Goal: Information Seeking & Learning: Learn about a topic

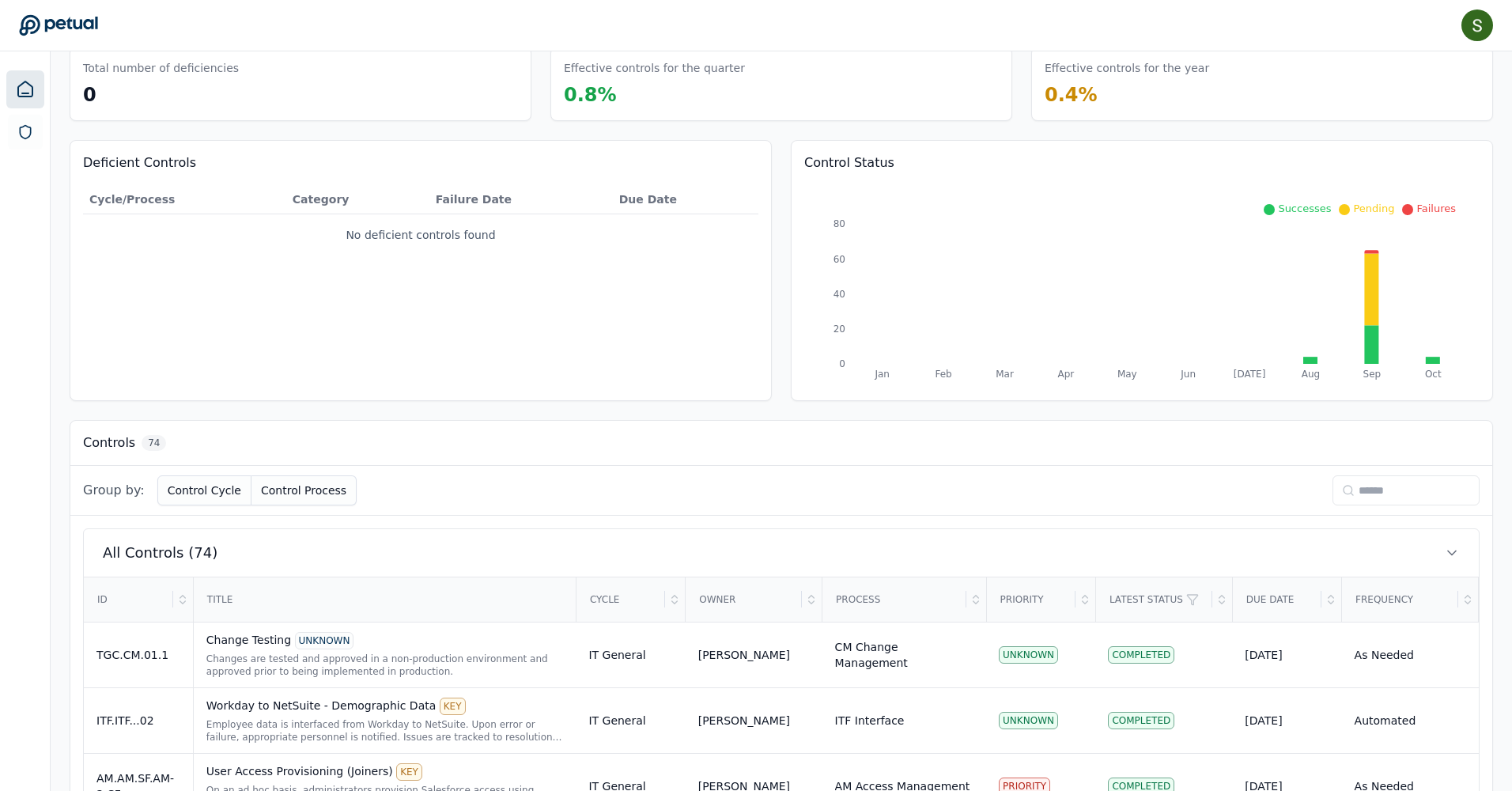
scroll to position [72, 0]
click at [1346, 490] on input at bounding box center [1406, 489] width 147 height 30
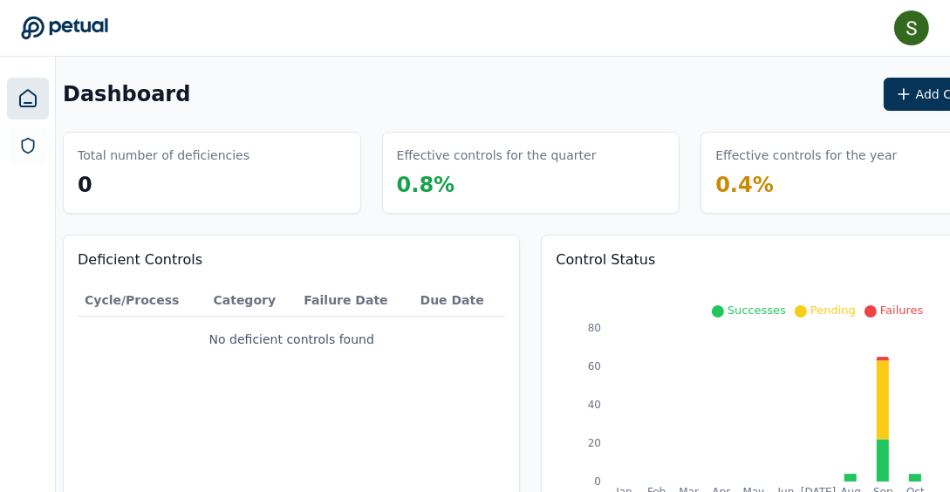
scroll to position [0, 14]
type input "**"
click at [884, 94] on button "Add Control" at bounding box center [941, 94] width 115 height 33
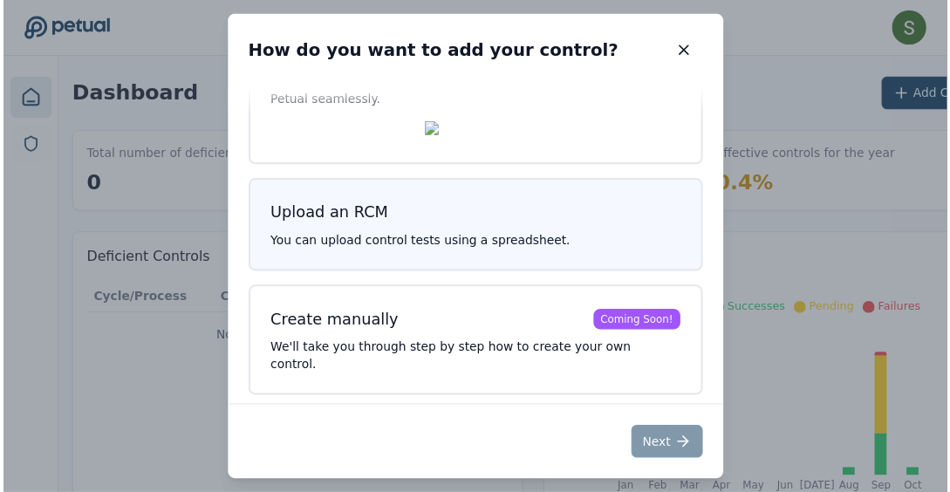
scroll to position [92, 0]
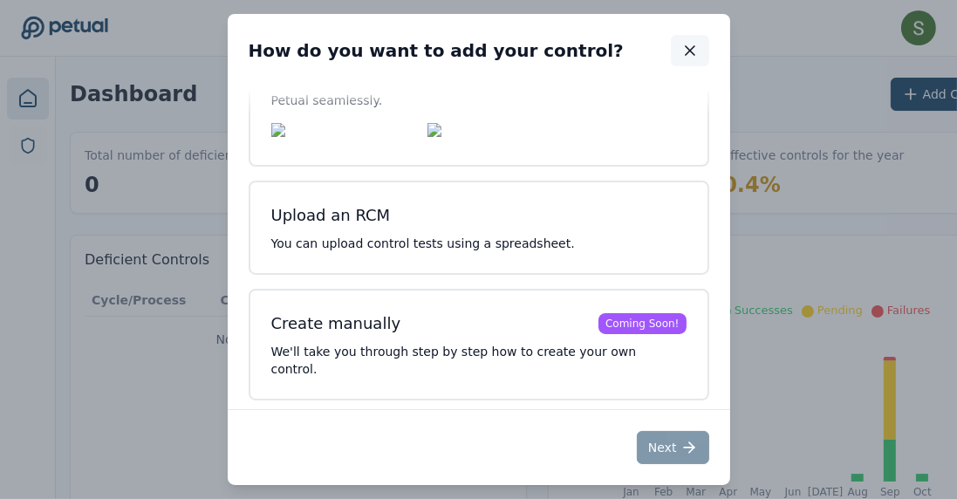
click at [688, 51] on icon "button" at bounding box center [690, 50] width 9 height 9
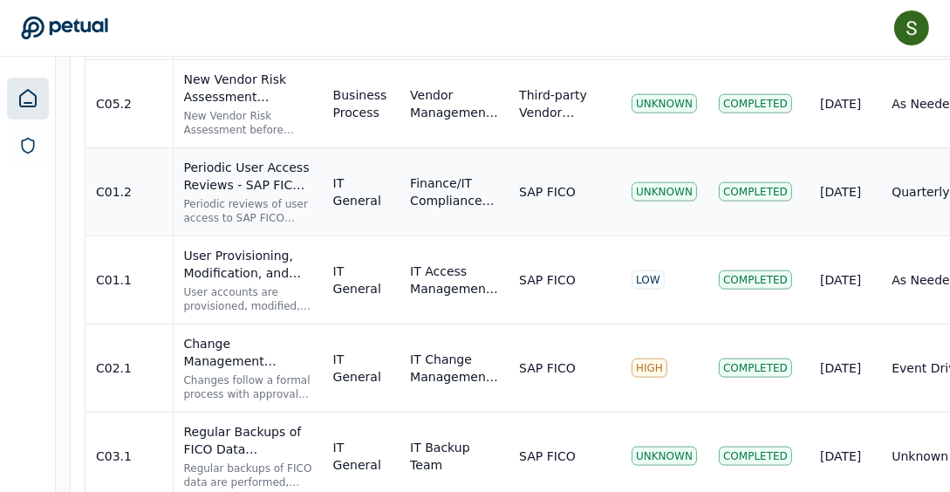
scroll to position [2044, 7]
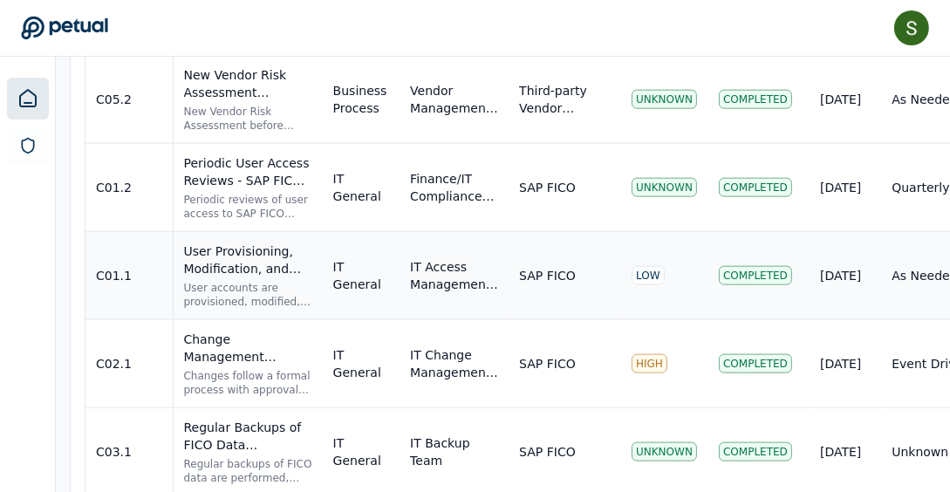
click at [220, 259] on div "User Provisioning, Modification, and Deprovisioning UNKNOWN User accounts are p…" at bounding box center [248, 276] width 128 height 66
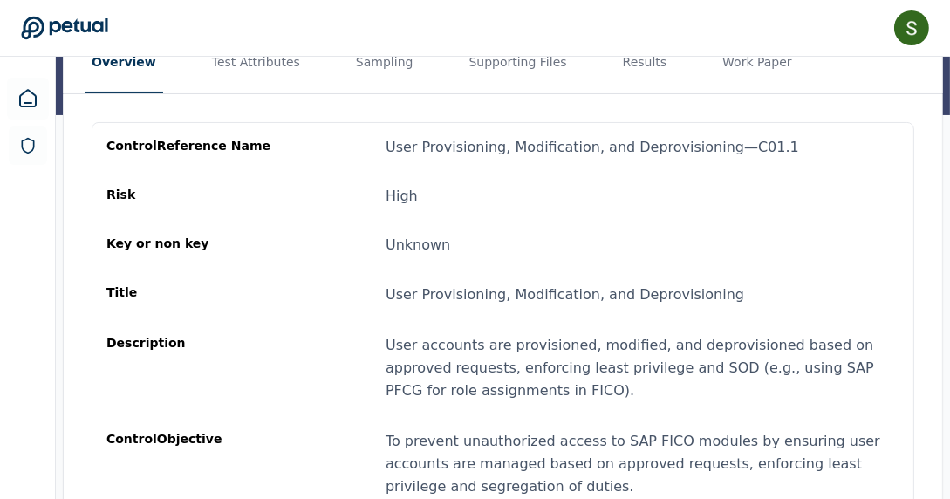
scroll to position [258, 0]
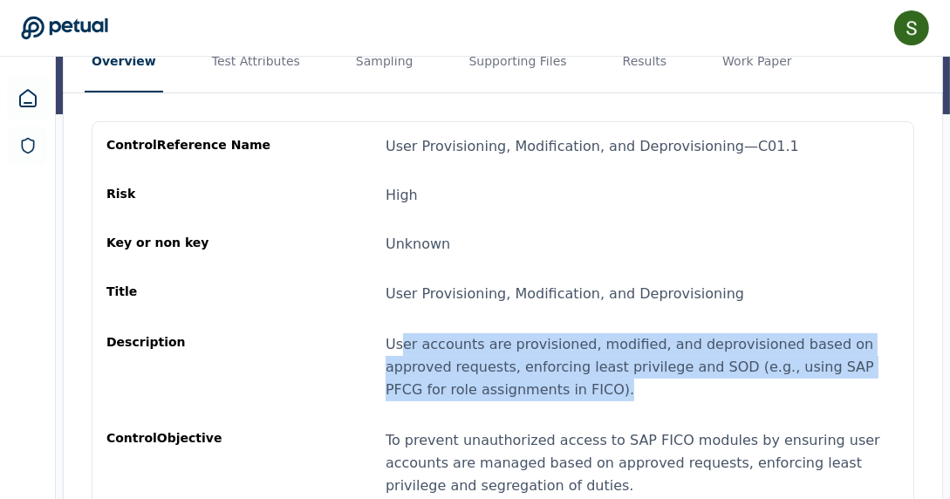
drag, startPoint x: 399, startPoint y: 312, endPoint x: 487, endPoint y: 346, distance: 94.5
click at [487, 346] on div "User accounts are provisioned, modified, and deprovisioned based on approved re…" at bounding box center [643, 367] width 514 height 68
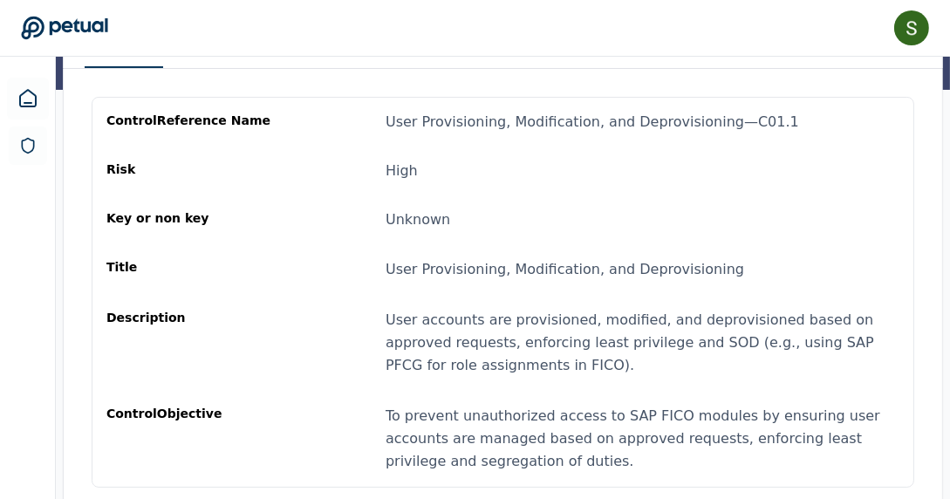
click at [390, 405] on div "To prevent unauthorized access to SAP FICO modules by ensuring user accounts ar…" at bounding box center [643, 439] width 514 height 68
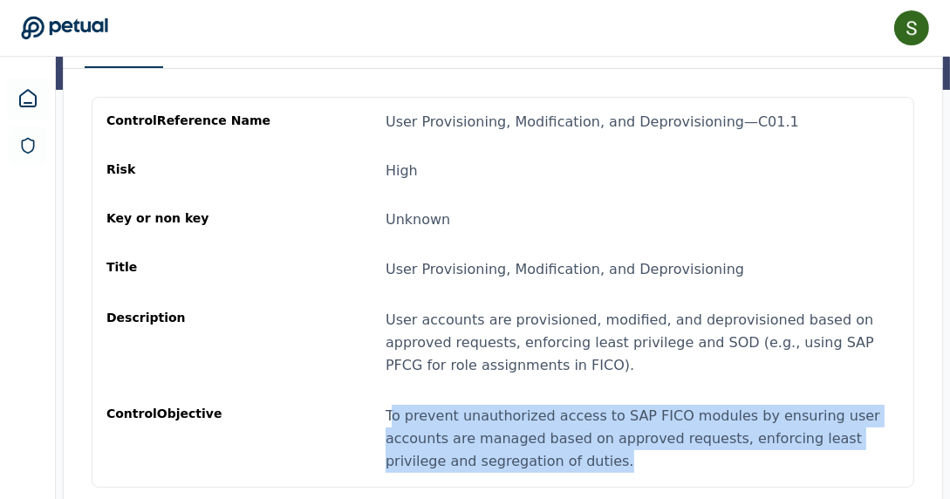
drag, startPoint x: 388, startPoint y: 382, endPoint x: 467, endPoint y: 437, distance: 95.9
click at [467, 437] on div "To prevent unauthorized access to SAP FICO modules by ensuring user accounts ar…" at bounding box center [643, 439] width 514 height 68
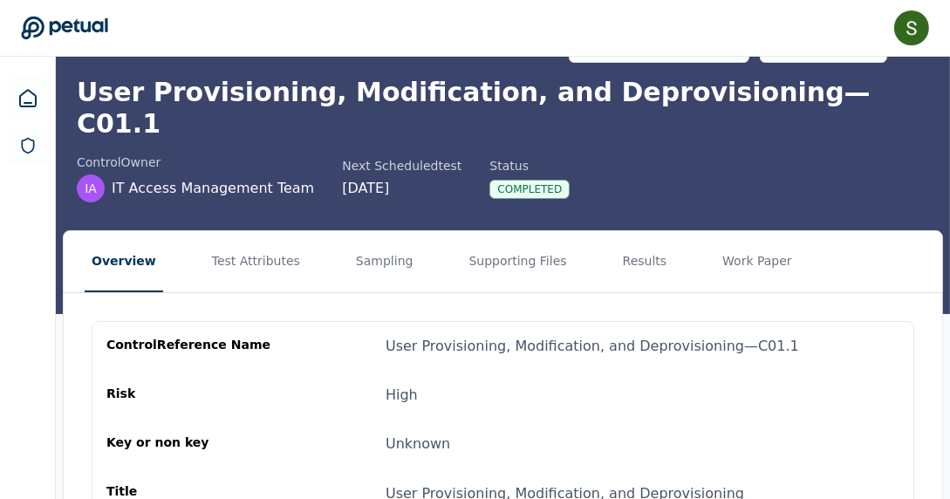
scroll to position [58, 0]
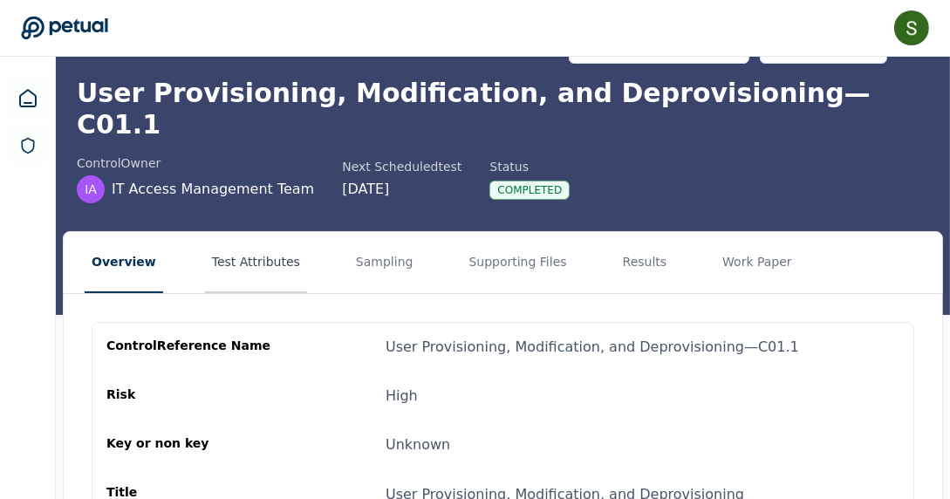
click at [244, 233] on button "Test Attributes" at bounding box center [256, 262] width 102 height 61
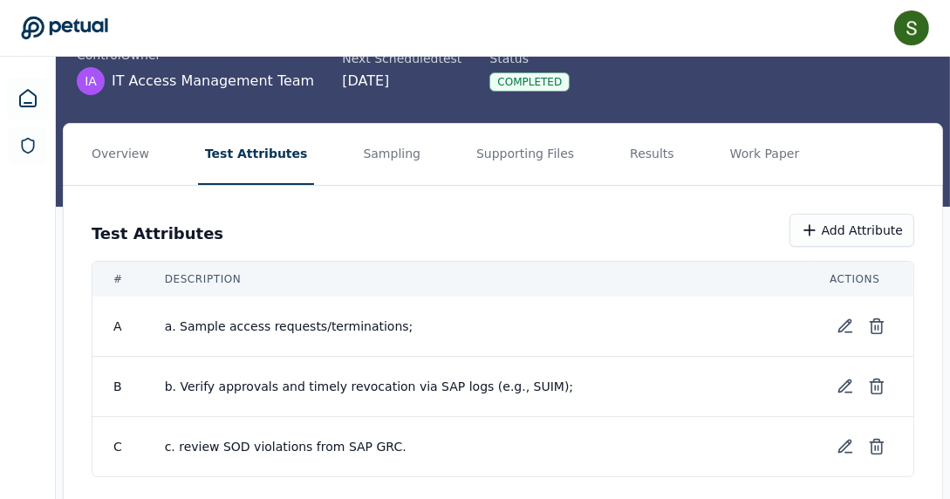
scroll to position [165, 0]
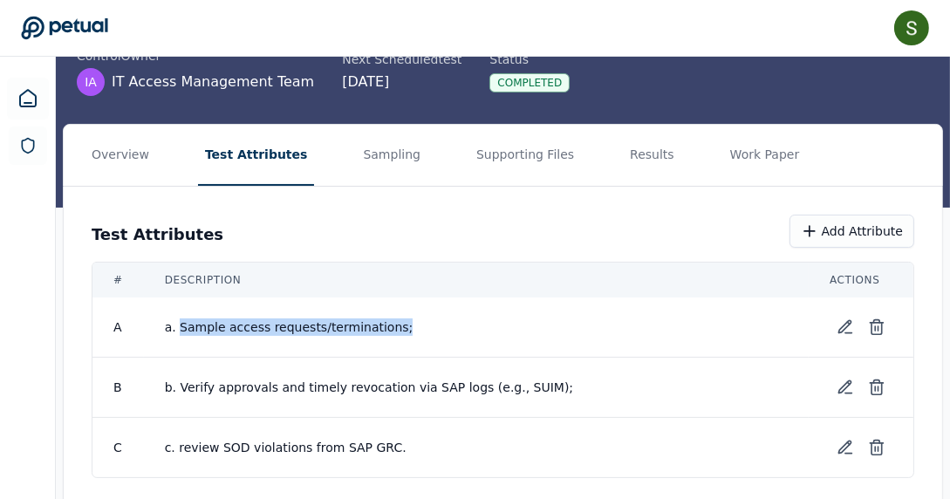
drag, startPoint x: 175, startPoint y: 294, endPoint x: 387, endPoint y: 299, distance: 213.0
click at [387, 318] on span "a. Sample access requests/terminations;" at bounding box center [476, 326] width 623 height 17
drag, startPoint x: 223, startPoint y: 352, endPoint x: 195, endPoint y: 357, distance: 27.6
click at [221, 379] on span "b. Verify approvals and timely revocation via SAP logs (e.g., SUIM);" at bounding box center [476, 387] width 623 height 17
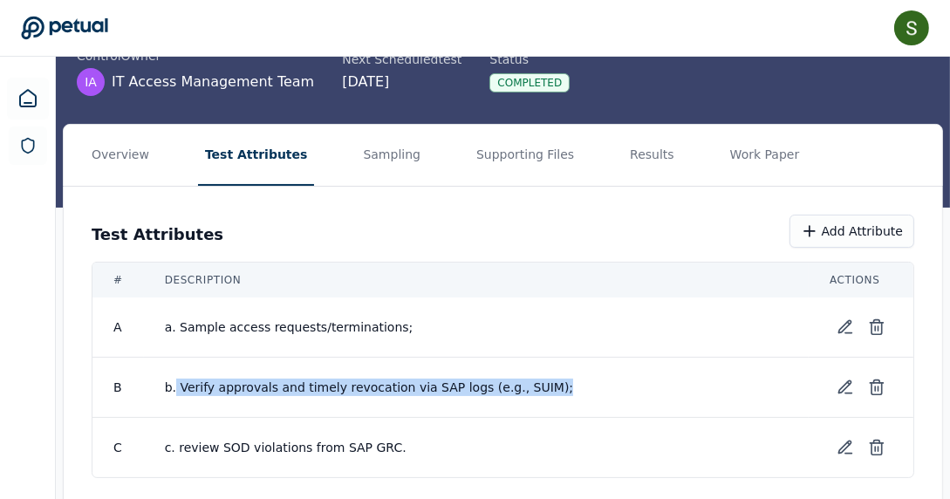
drag, startPoint x: 173, startPoint y: 353, endPoint x: 417, endPoint y: 385, distance: 246.3
click at [503, 379] on span "b. Verify approvals and timely revocation via SAP logs (e.g., SUIM);" at bounding box center [476, 387] width 623 height 17
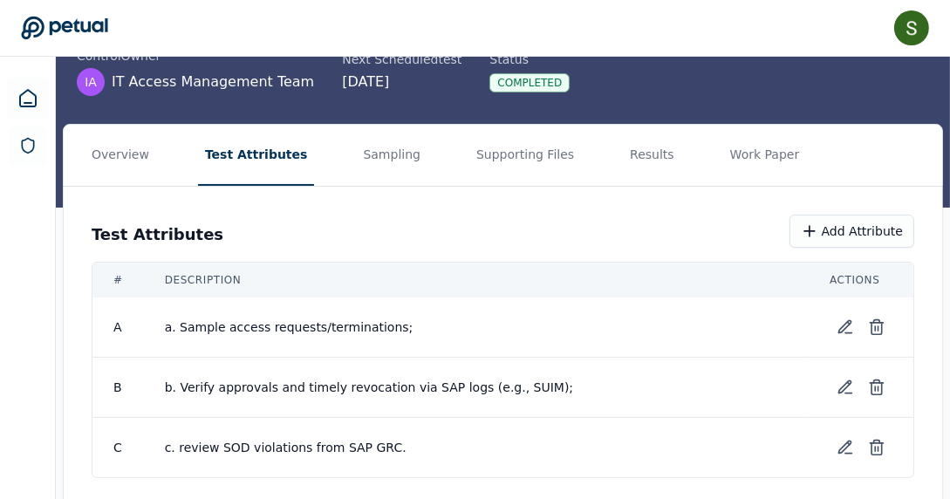
click at [182, 439] on span "c. review SOD violations from SAP GRC." at bounding box center [476, 447] width 623 height 17
drag, startPoint x: 176, startPoint y: 413, endPoint x: 374, endPoint y: 411, distance: 198.1
click at [374, 439] on span "c. review SOD violations from SAP GRC." at bounding box center [476, 447] width 623 height 17
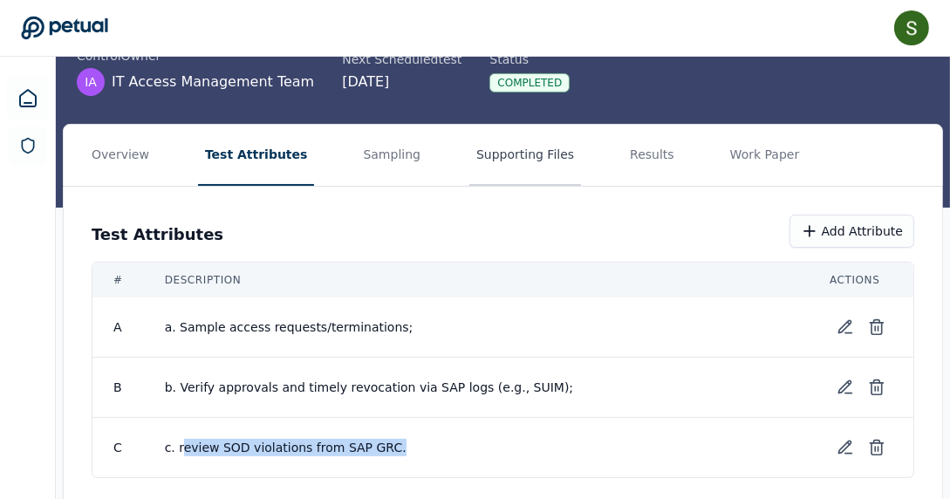
click at [472, 129] on button "Supporting Files" at bounding box center [525, 155] width 112 height 61
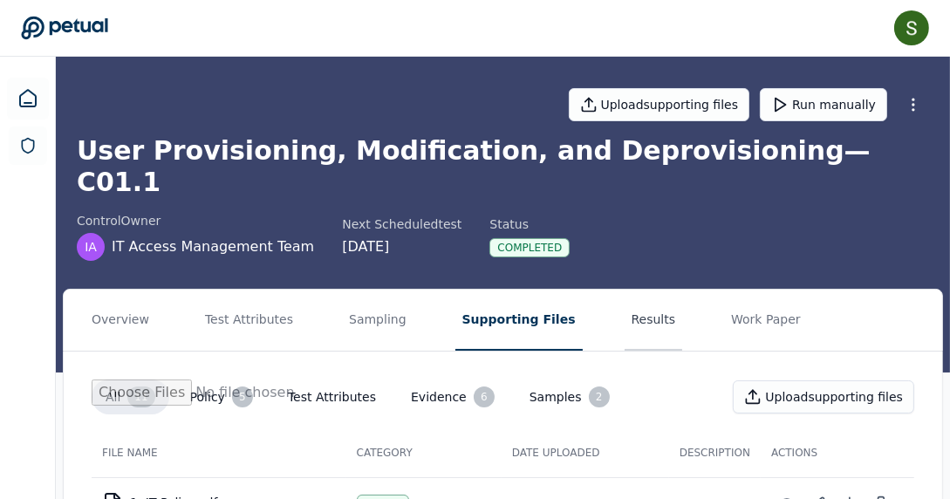
click at [625, 291] on button "Results" at bounding box center [654, 320] width 58 height 61
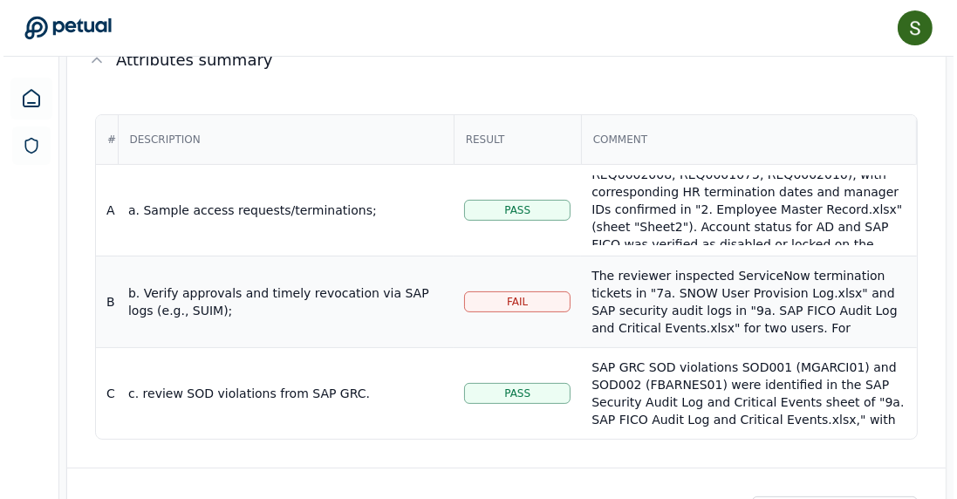
scroll to position [368, 0]
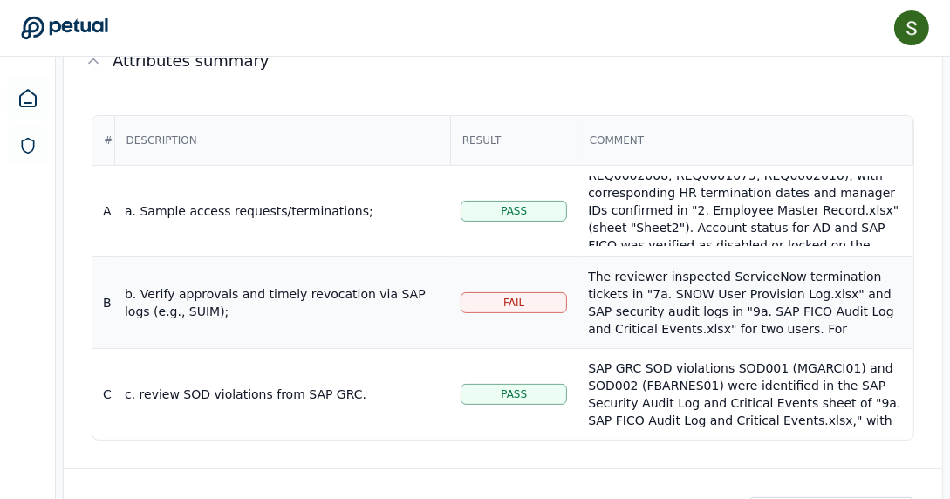
click at [646, 268] on div "The reviewer inspected ServiceNow termination tickets in "7a. SNOW User Provisi…" at bounding box center [745, 416] width 314 height 297
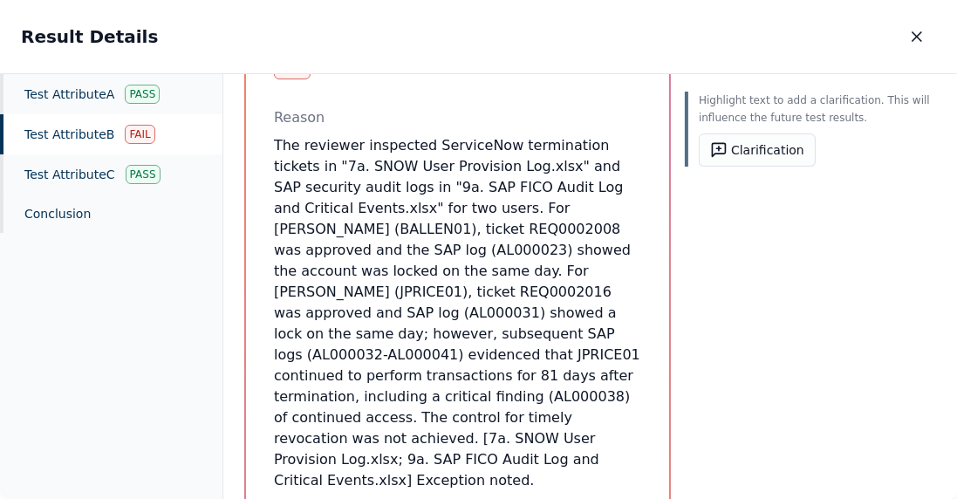
scroll to position [367, 0]
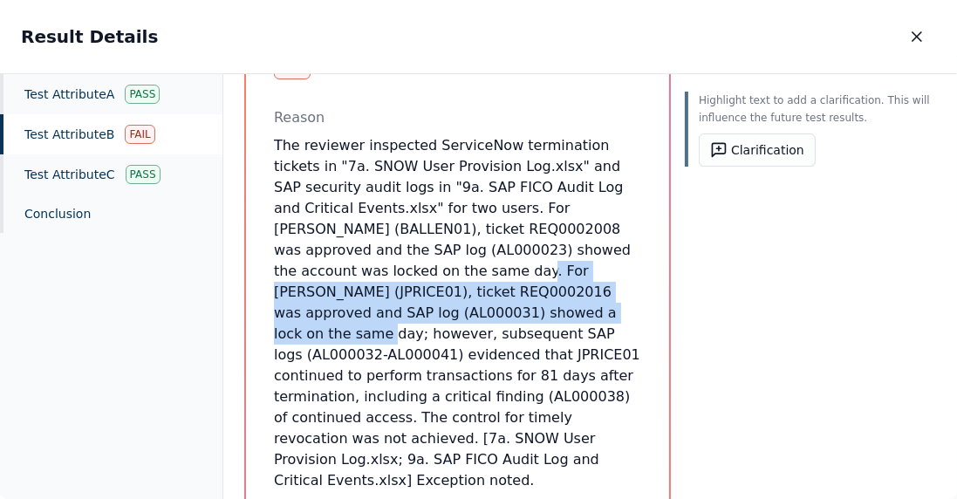
drag, startPoint x: 501, startPoint y: 250, endPoint x: 541, endPoint y: 293, distance: 59.3
click at [541, 293] on p "The reviewer inspected ServiceNow termination tickets in "7a. SNOW User Provisi…" at bounding box center [457, 313] width 367 height 356
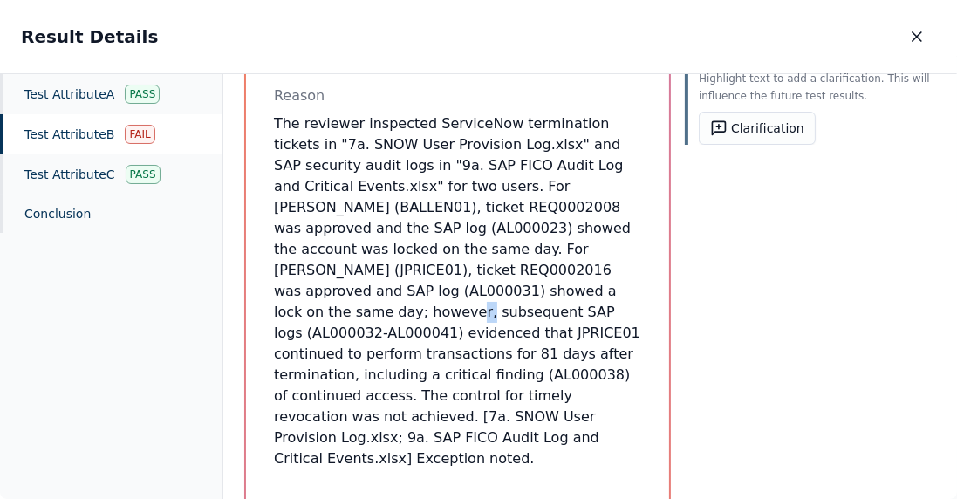
scroll to position [366, 0]
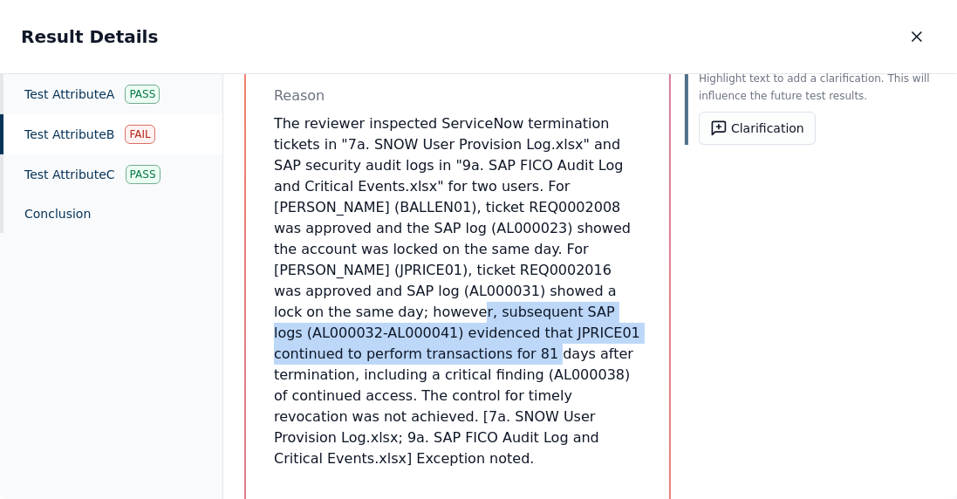
drag, startPoint x: 279, startPoint y: 291, endPoint x: 638, endPoint y: 315, distance: 359.4
click at [638, 315] on div "Test Attribute B : b. Verify approvals and timely revocation via SAP logs (e.g.…" at bounding box center [457, 364] width 423 height 1164
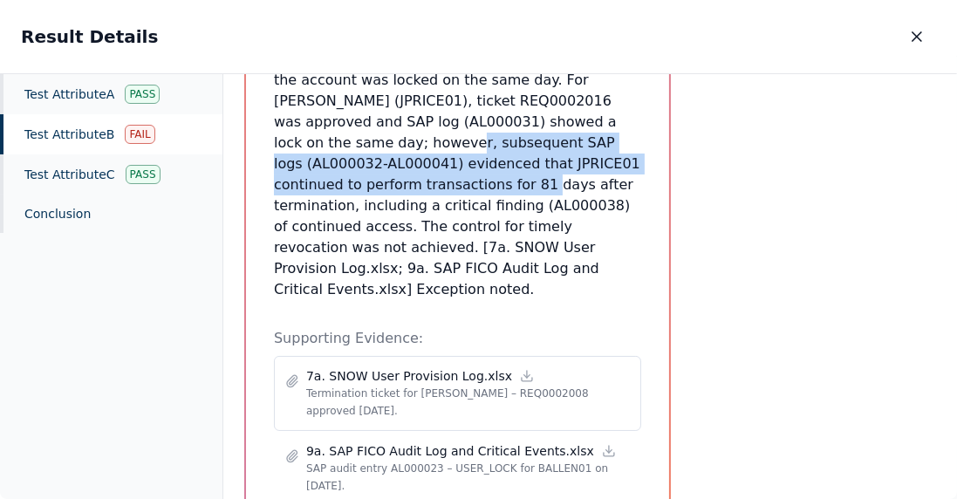
scroll to position [506, 0]
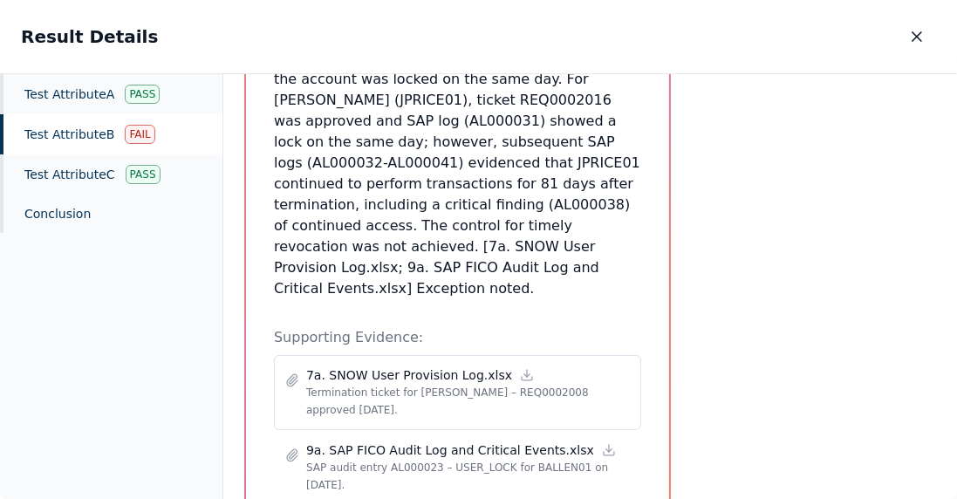
click at [395, 366] on p "7a. SNOW User Provision Log.xlsx" at bounding box center [409, 374] width 206 height 17
click at [394, 459] on p "SAP audit entry AL000023 – USER_LOCK for BALLEN01 on [DATE]." at bounding box center [468, 476] width 324 height 35
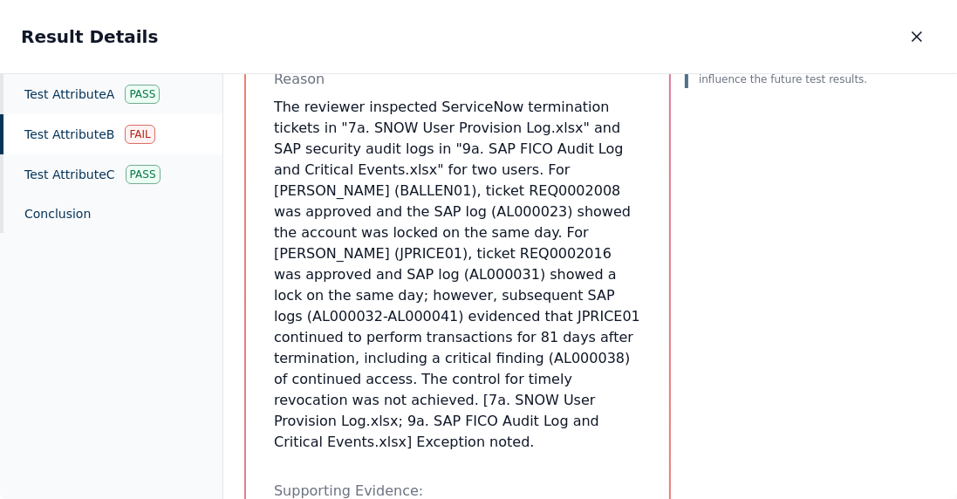
scroll to position [366, 0]
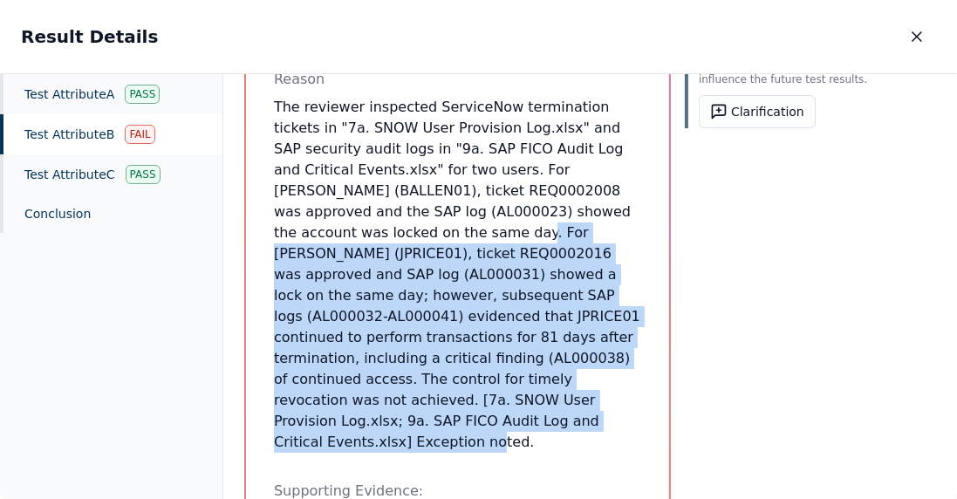
drag, startPoint x: 497, startPoint y: 211, endPoint x: 591, endPoint y: 365, distance: 180.2
click at [586, 374] on p "The reviewer inspected ServiceNow termination tickets in "7a. SNOW User Provisi…" at bounding box center [457, 275] width 367 height 356
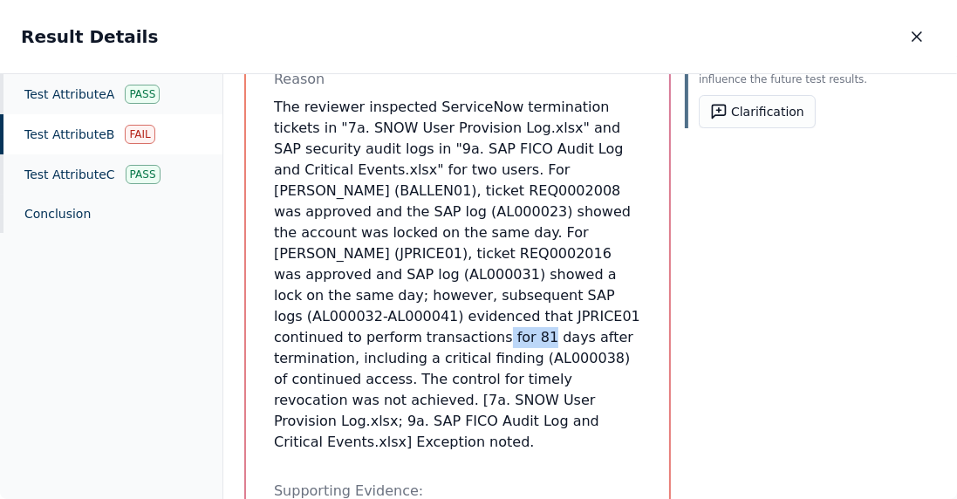
drag, startPoint x: 585, startPoint y: 294, endPoint x: 629, endPoint y: 298, distance: 44.6
click at [629, 298] on p "The reviewer inspected ServiceNow termination tickets in "7a. SNOW User Provisi…" at bounding box center [457, 275] width 367 height 356
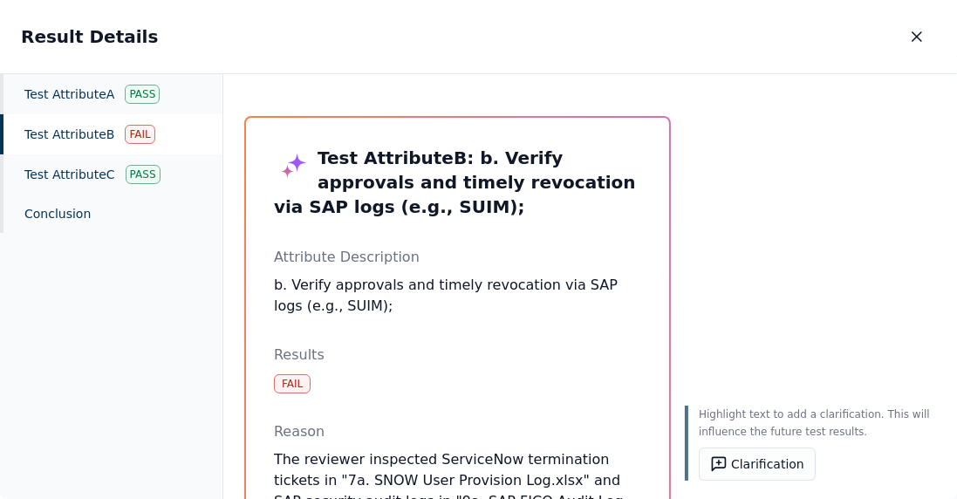
scroll to position [0, 0]
drag, startPoint x: 921, startPoint y: 36, endPoint x: 908, endPoint y: 39, distance: 13.5
click at [921, 36] on icon "button" at bounding box center [916, 36] width 17 height 17
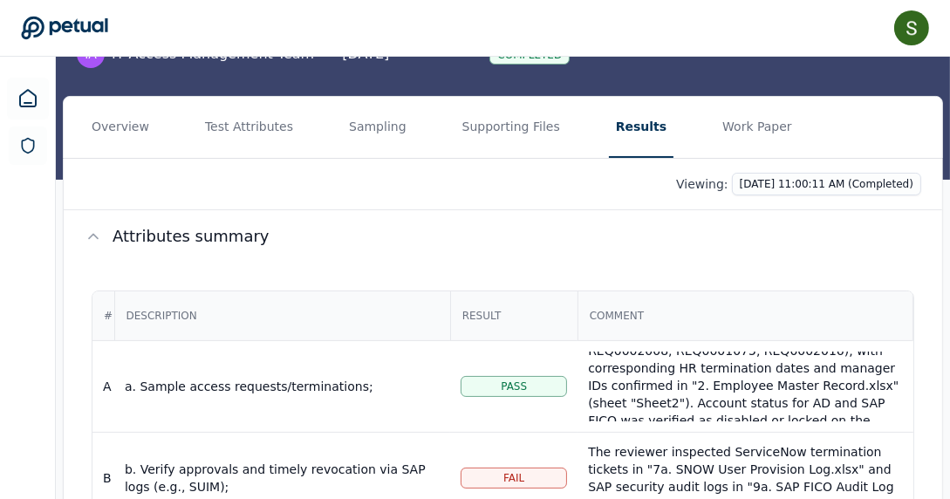
scroll to position [192, 0]
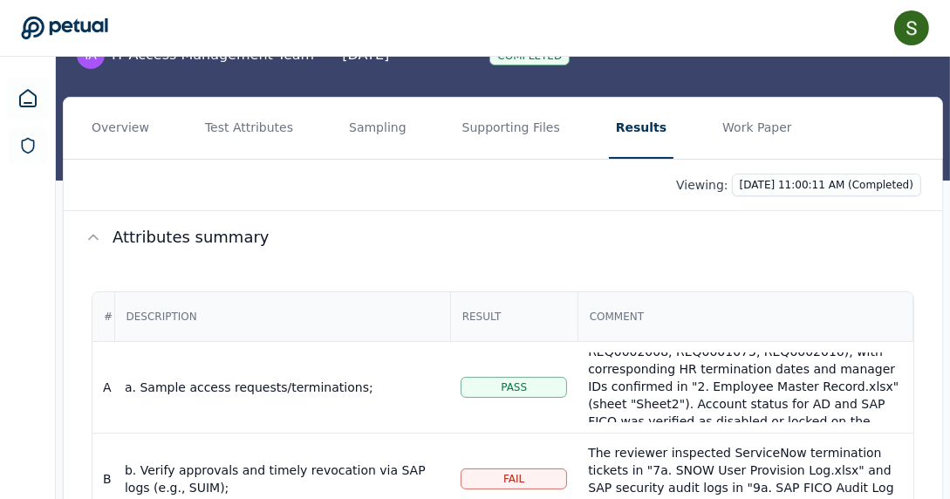
click at [716, 98] on button "Work Paper" at bounding box center [758, 128] width 84 height 61
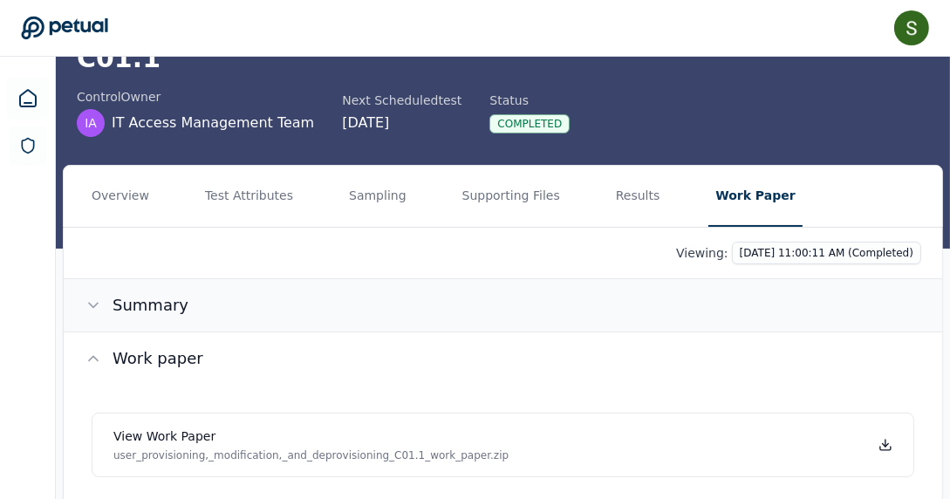
scroll to position [124, 0]
click at [92, 304] on icon at bounding box center [93, 306] width 9 height 4
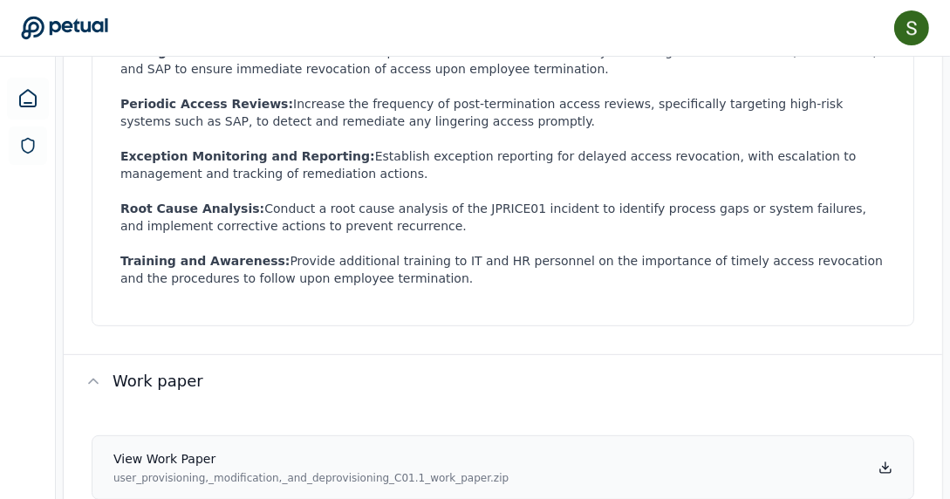
scroll to position [710, 0]
click at [268, 472] on p "user_provisioning,_modification,_and_deprovisioning_C01.1_work_paper.zip" at bounding box center [310, 479] width 395 height 14
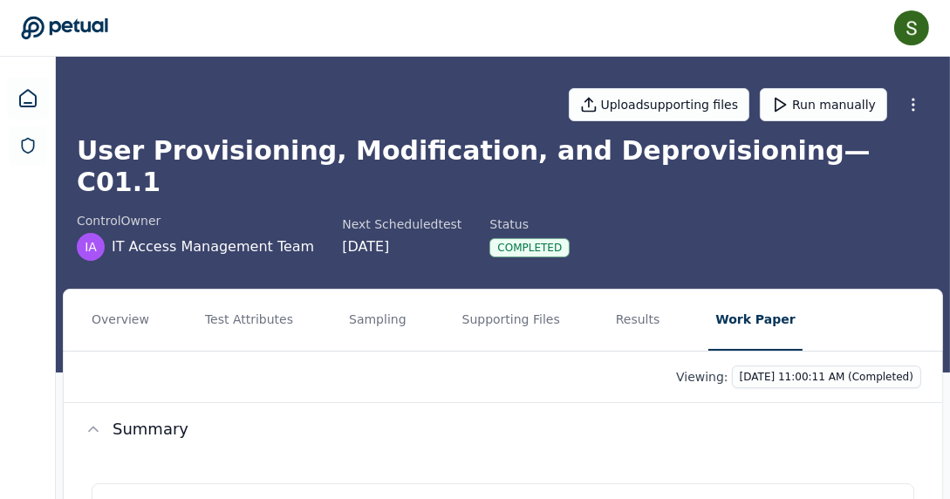
scroll to position [0, 0]
click at [30, 98] on icon at bounding box center [27, 98] width 21 height 21
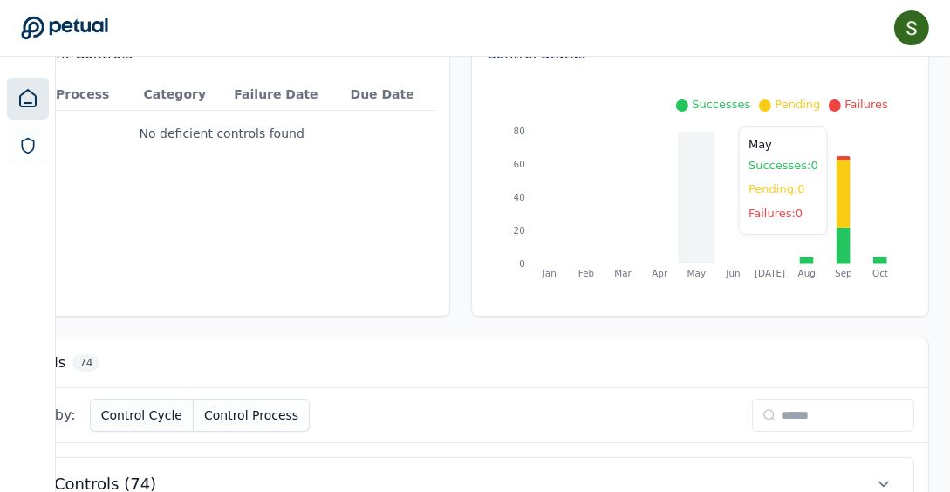
scroll to position [215, 217]
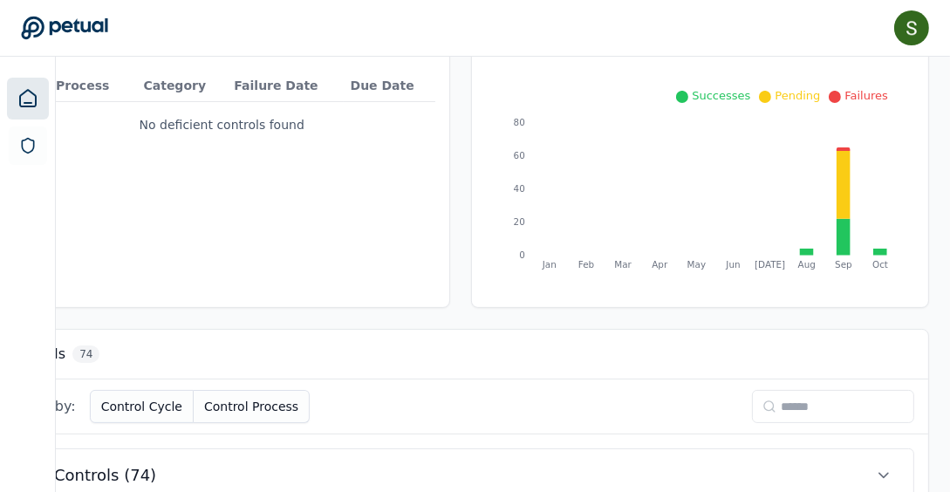
click at [753, 404] on input at bounding box center [833, 406] width 162 height 33
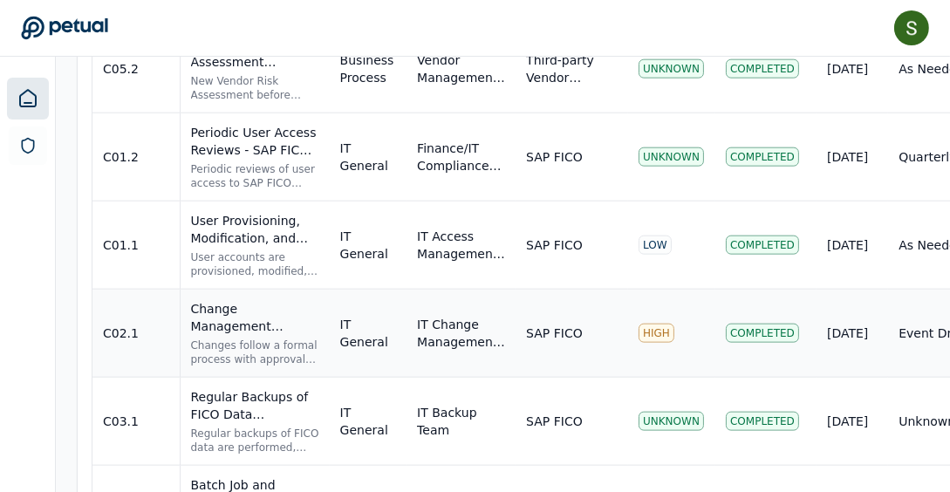
scroll to position [2075, 0]
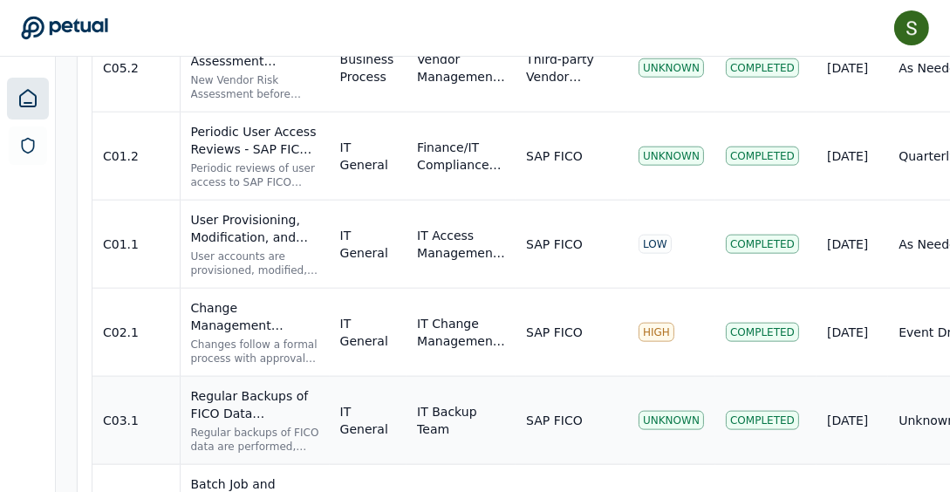
type input "**"
click at [141, 386] on td "C03.1" at bounding box center [135, 421] width 87 height 88
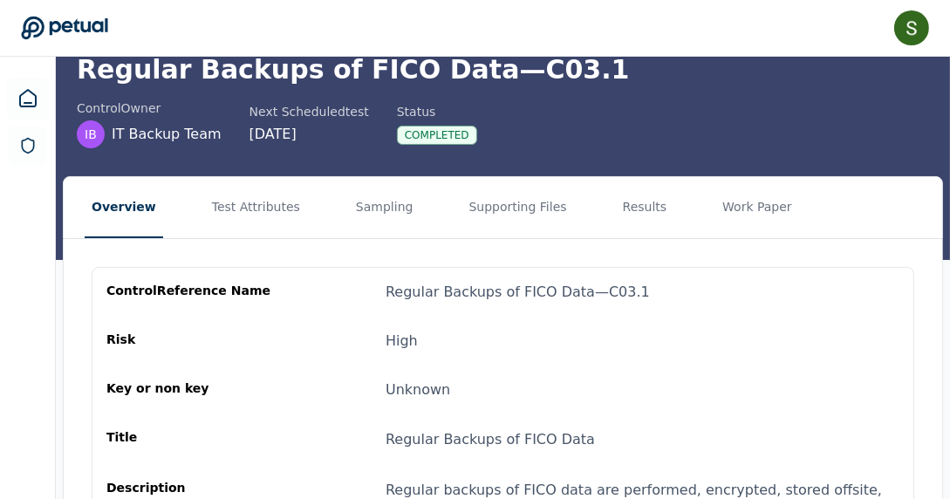
scroll to position [82, 0]
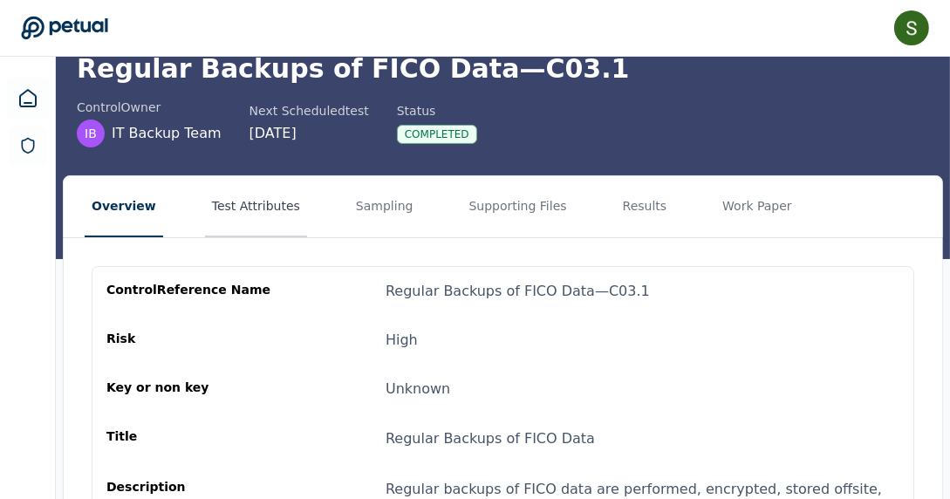
click at [231, 203] on button "Test Attributes" at bounding box center [256, 206] width 102 height 61
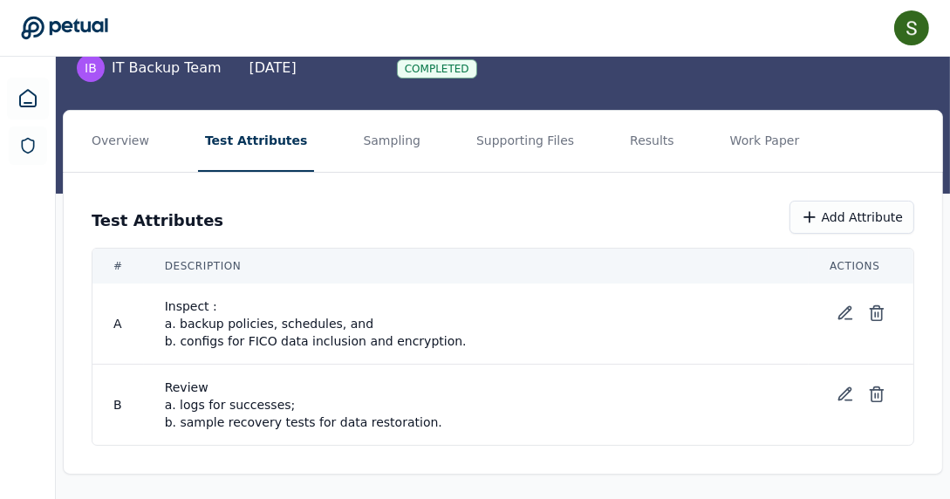
scroll to position [147, 0]
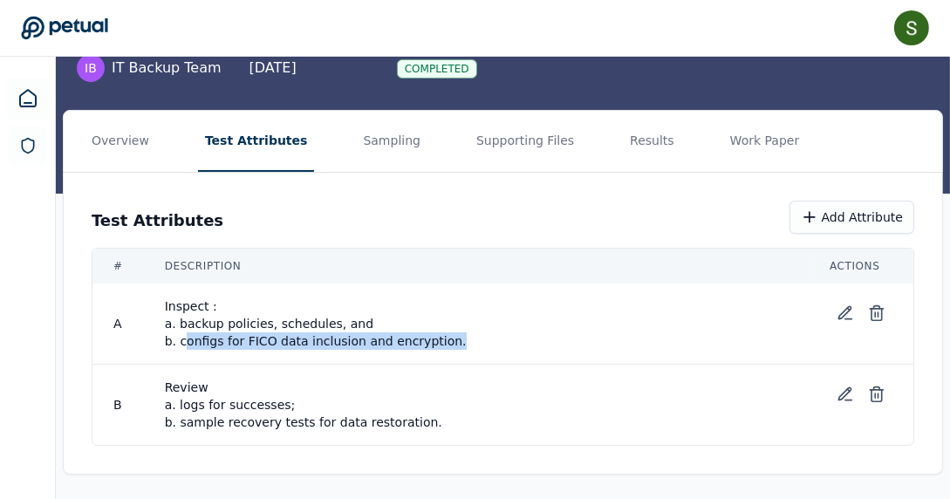
drag, startPoint x: 218, startPoint y: 341, endPoint x: 433, endPoint y: 340, distance: 214.7
click at [433, 340] on span "Inspect : a. backup policies, schedules, and b. configs for FICO data inclusion…" at bounding box center [476, 324] width 623 height 52
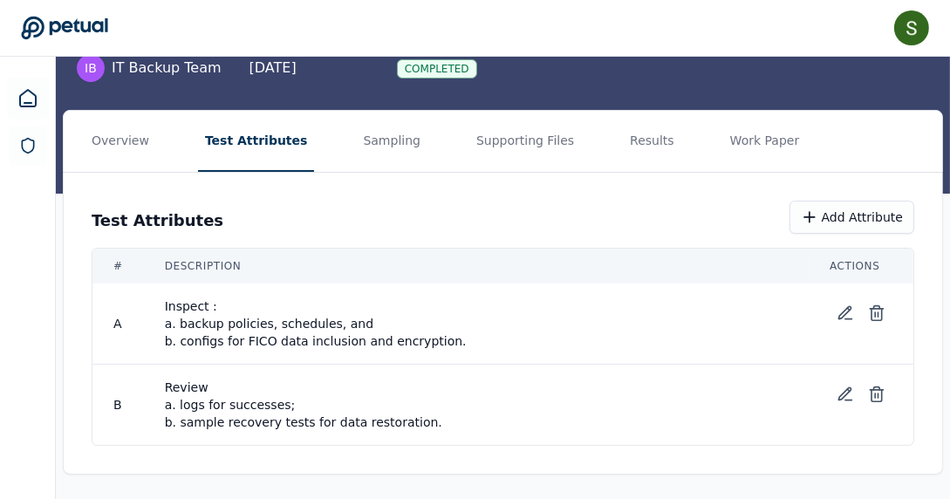
click at [246, 390] on span "Review a. logs for successes; b. sample recovery tests for data restoration." at bounding box center [476, 405] width 623 height 52
drag, startPoint x: 178, startPoint y: 406, endPoint x: 264, endPoint y: 410, distance: 86.5
click at [302, 403] on span "Review a. logs for successes; b. sample recovery tests for data restoration." at bounding box center [476, 405] width 623 height 52
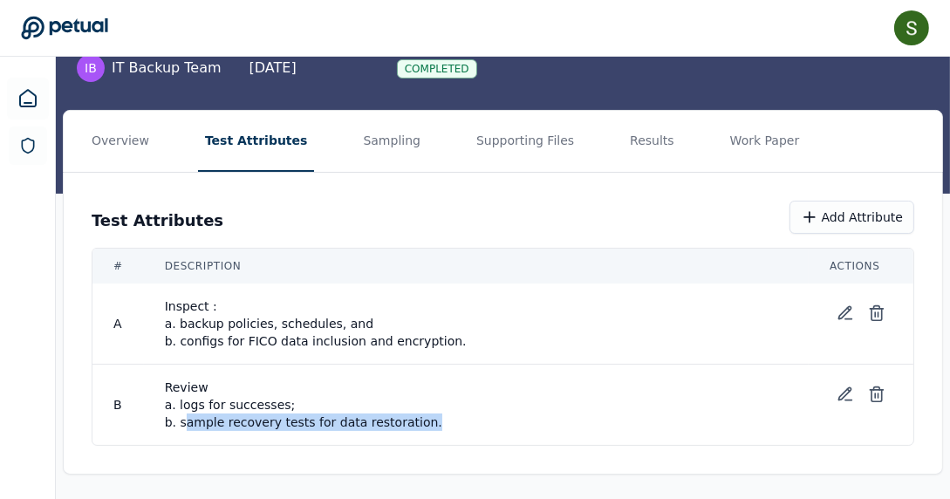
drag, startPoint x: 182, startPoint y: 421, endPoint x: 391, endPoint y: 419, distance: 208.6
click at [391, 419] on span "Review a. logs for successes; b. sample recovery tests for data restoration." at bounding box center [476, 405] width 623 height 52
click at [487, 140] on button "Supporting Files" at bounding box center [525, 141] width 112 height 61
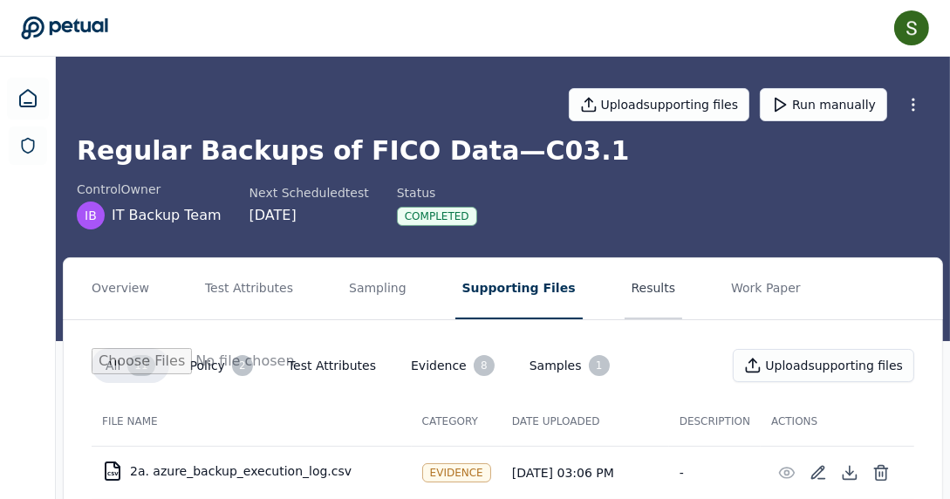
click at [625, 286] on button "Results" at bounding box center [654, 288] width 58 height 61
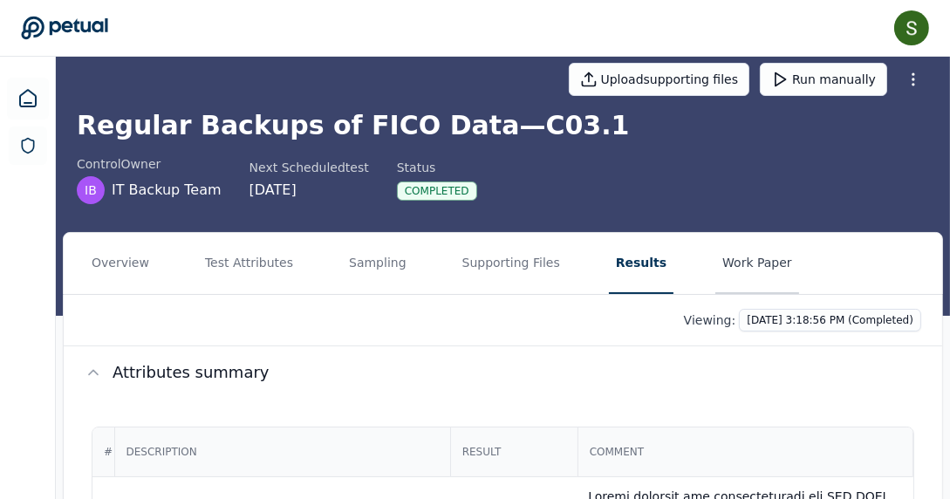
scroll to position [23, 0]
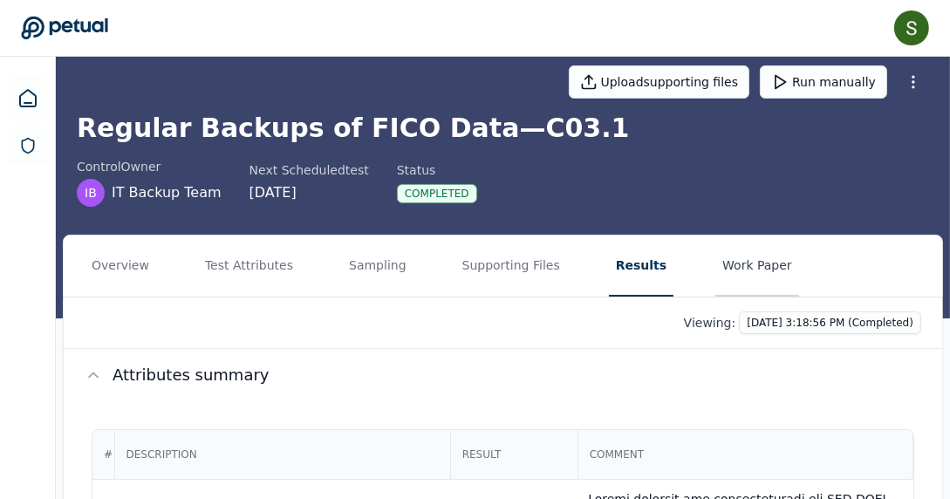
click at [716, 268] on button "Work Paper" at bounding box center [758, 266] width 84 height 61
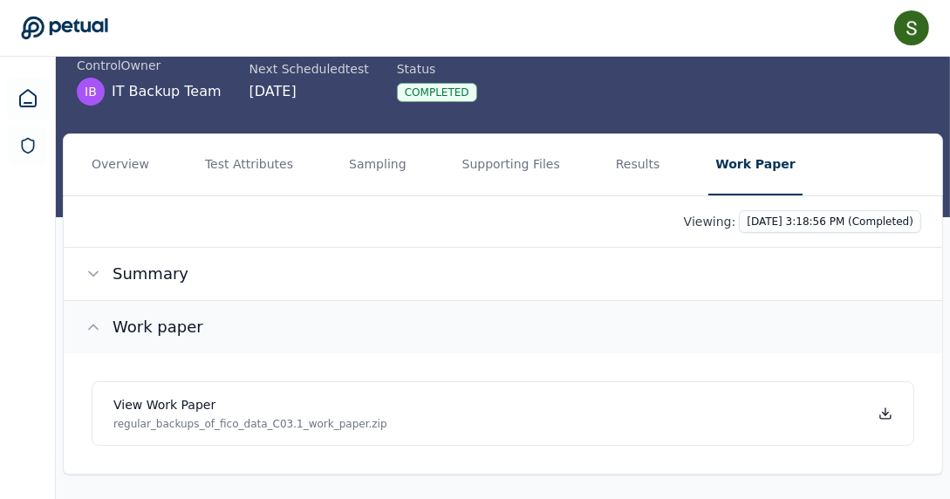
scroll to position [124, 0]
click at [52, 28] on icon at bounding box center [64, 28] width 87 height 24
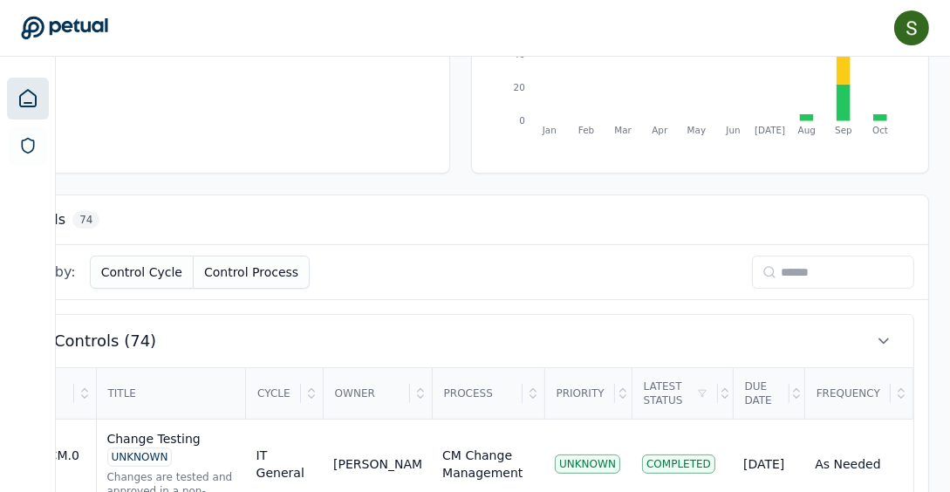
scroll to position [350, 217]
click at [755, 267] on input at bounding box center [833, 271] width 162 height 33
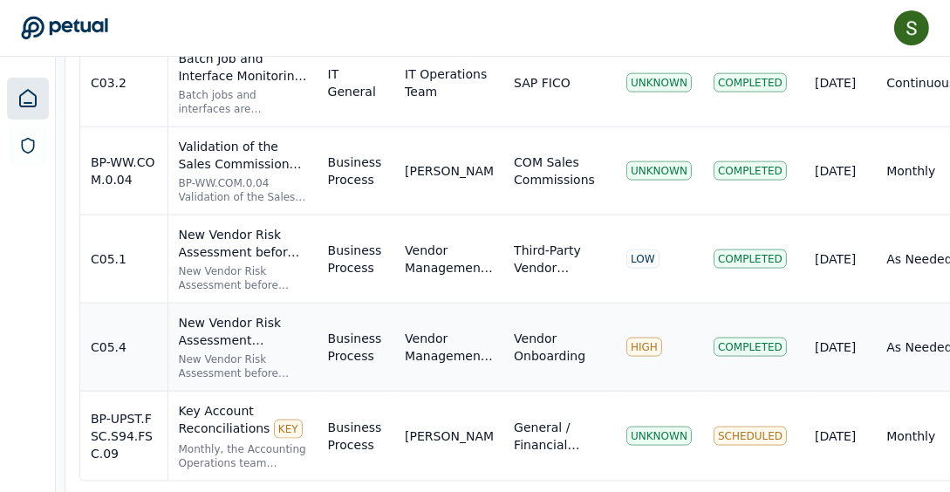
scroll to position [2501, 12]
type input "**"
click at [128, 339] on div "C05.4" at bounding box center [124, 347] width 66 height 17
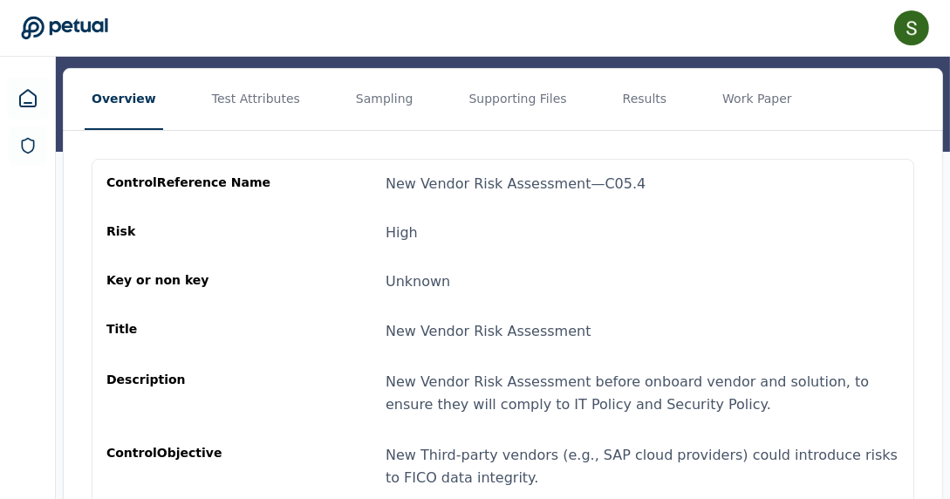
scroll to position [191, 0]
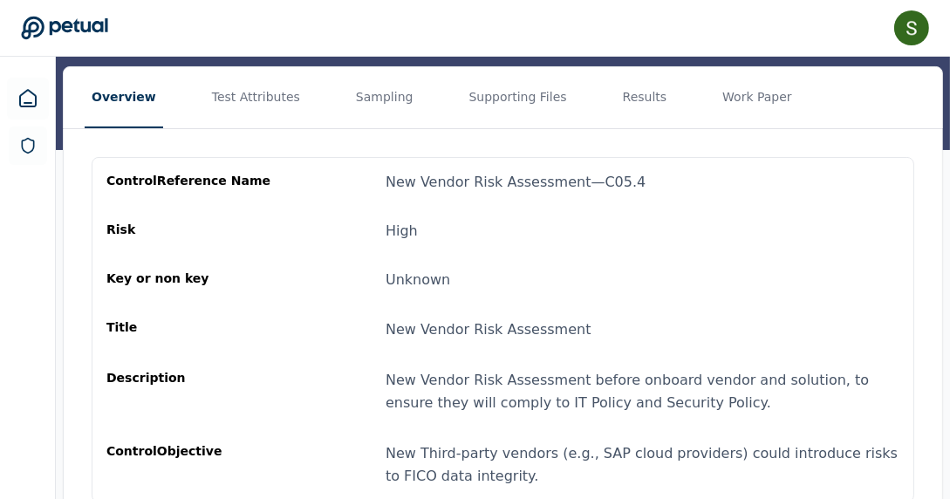
click at [259, 102] on button "Test Attributes" at bounding box center [256, 97] width 102 height 61
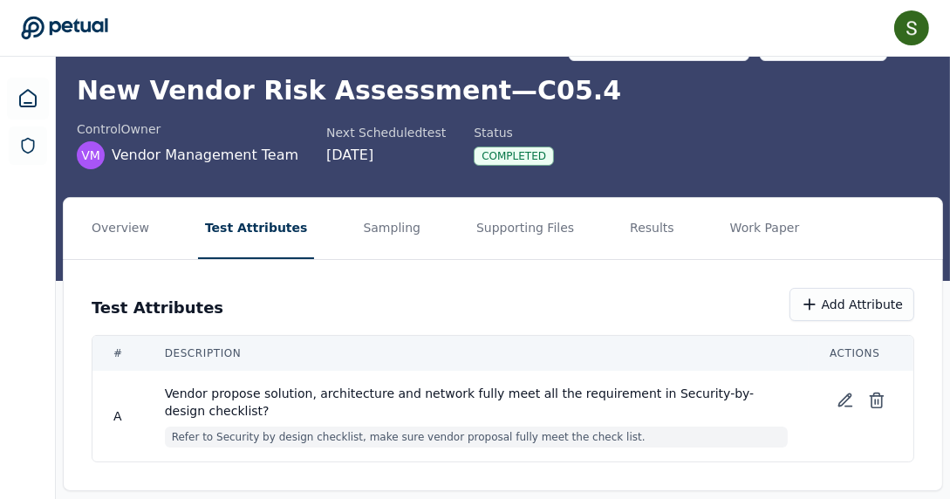
scroll to position [59, 0]
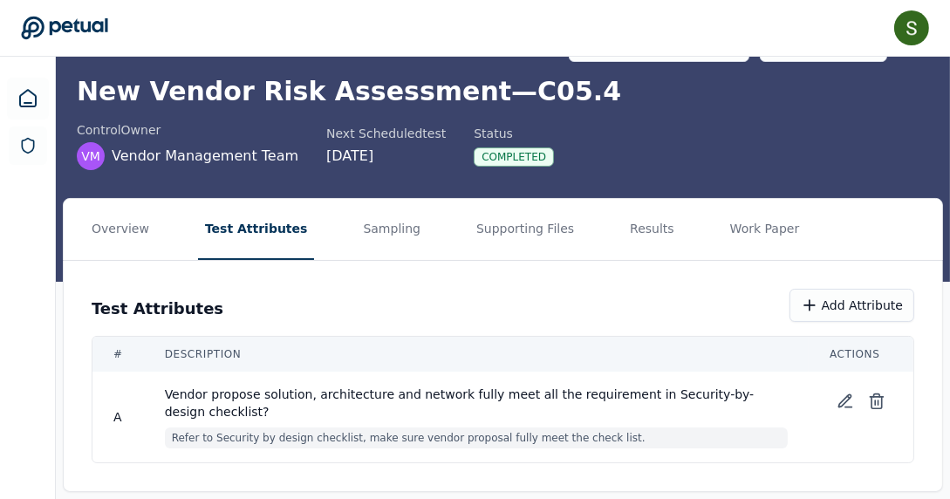
click at [504, 237] on button "Supporting Files" at bounding box center [525, 229] width 112 height 61
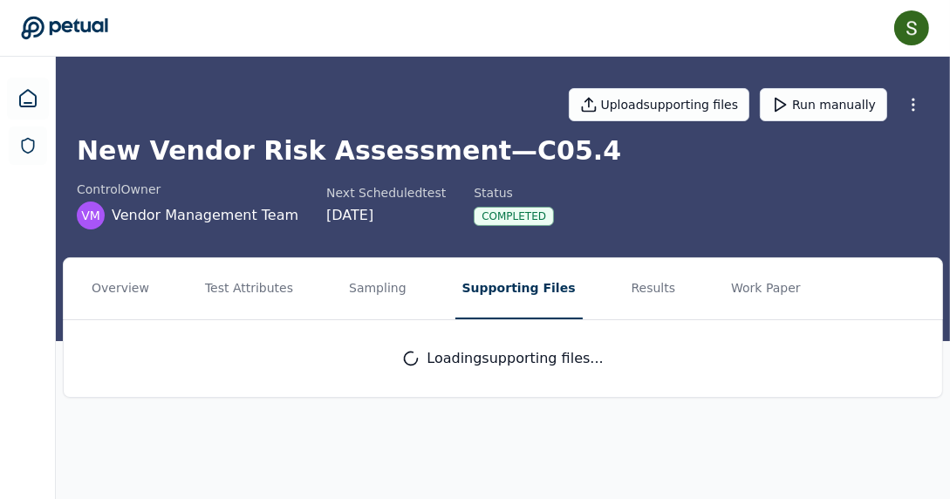
scroll to position [0, 0]
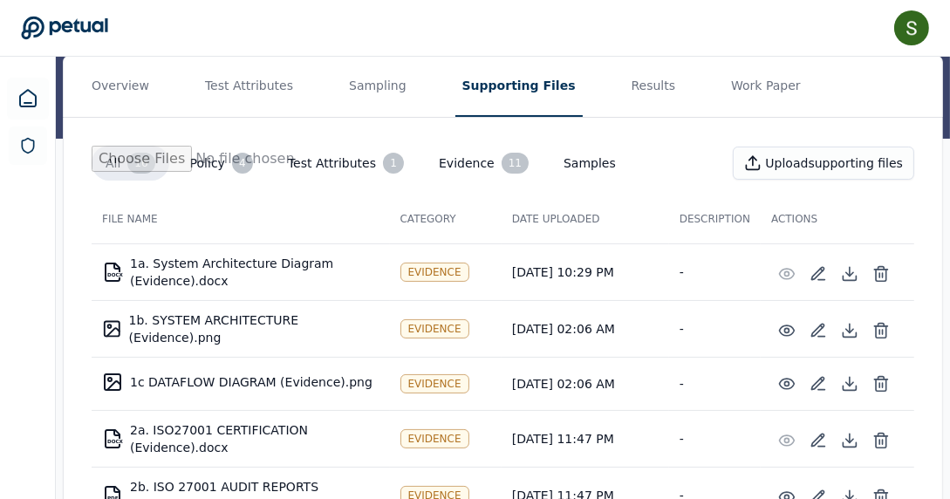
scroll to position [158, 0]
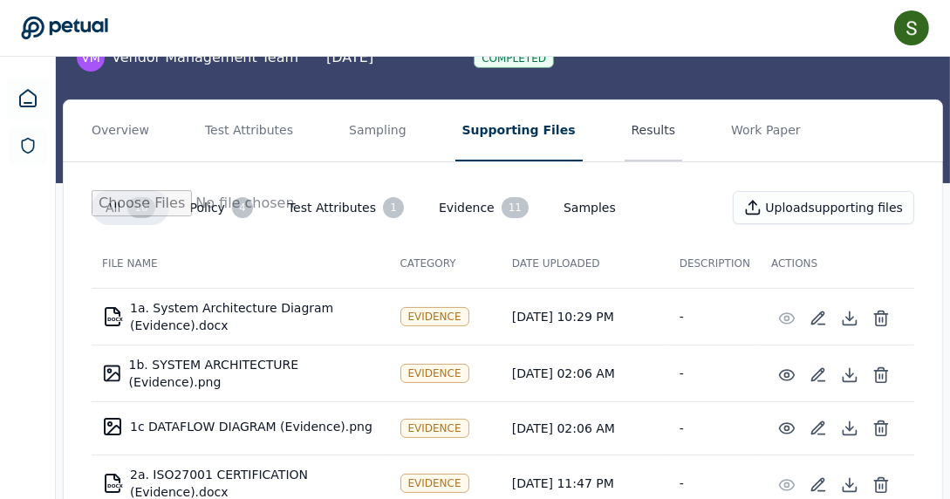
click at [625, 130] on button "Results" at bounding box center [654, 130] width 58 height 61
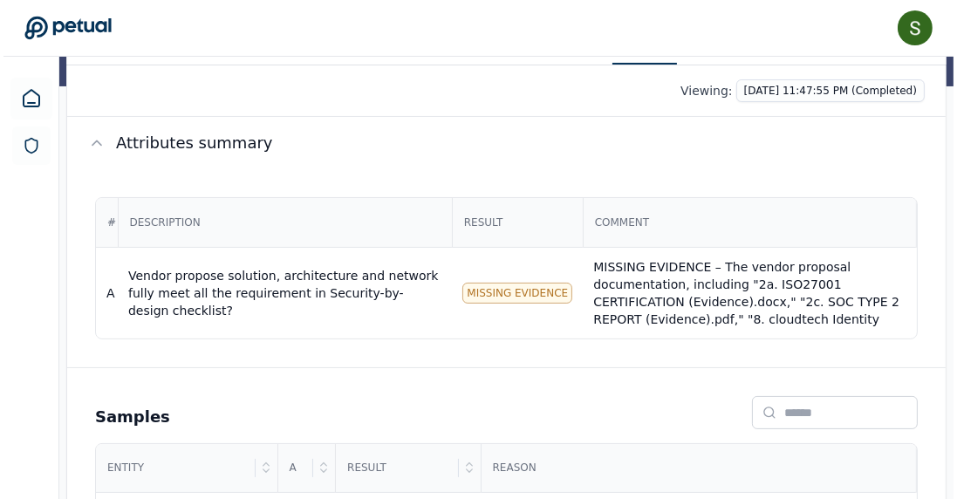
scroll to position [255, 0]
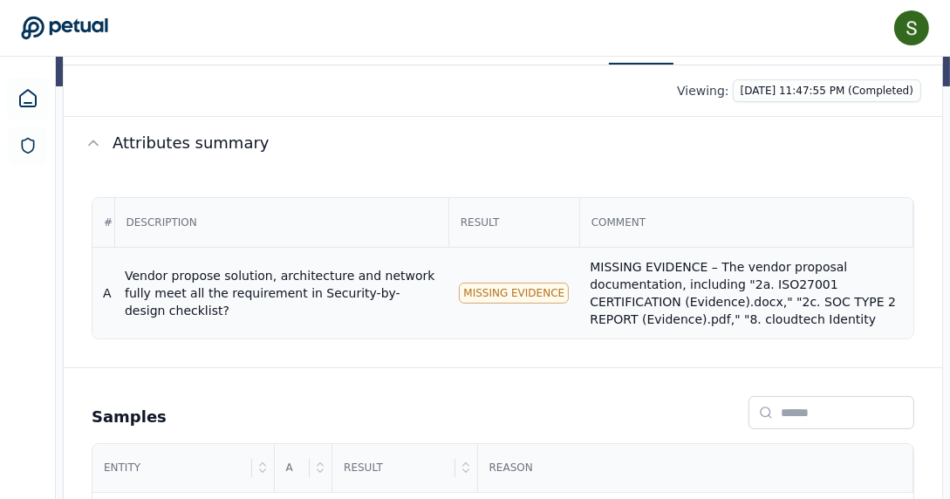
click at [640, 280] on div "MISSING EVIDENCE – The vendor proposal documentation, including "2a. ISO27001 C…" at bounding box center [746, 458] width 312 height 401
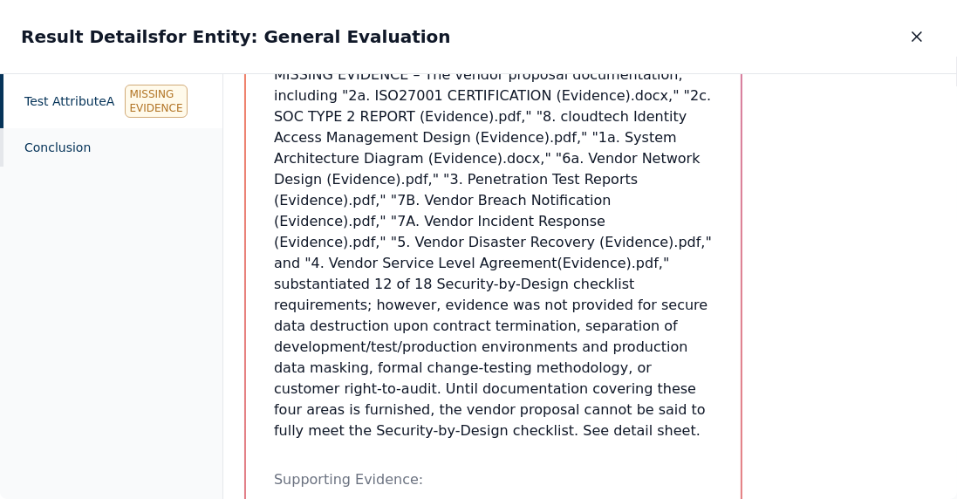
scroll to position [255, 0]
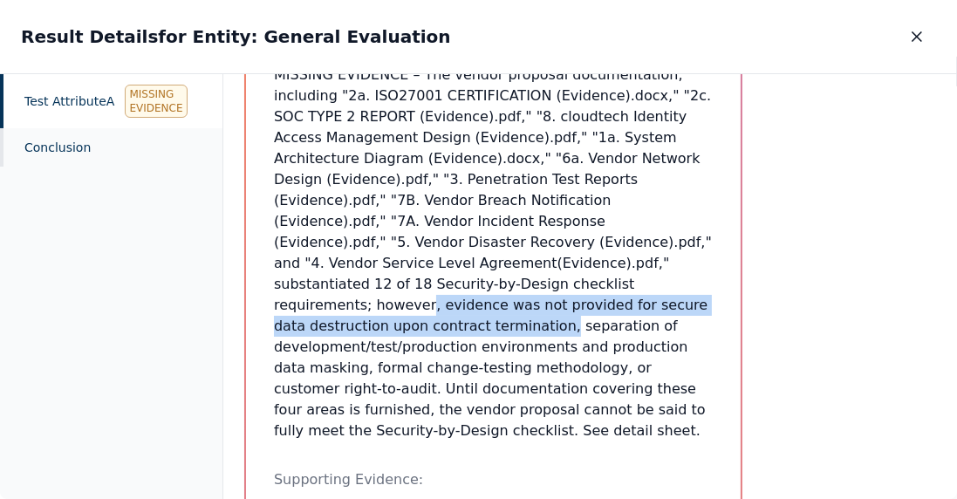
drag, startPoint x: 409, startPoint y: 281, endPoint x: 425, endPoint y: 316, distance: 38.3
click at [531, 300] on p "MISSING EVIDENCE – The vendor proposal documentation, including "2a. ISO27001 C…" at bounding box center [493, 253] width 439 height 377
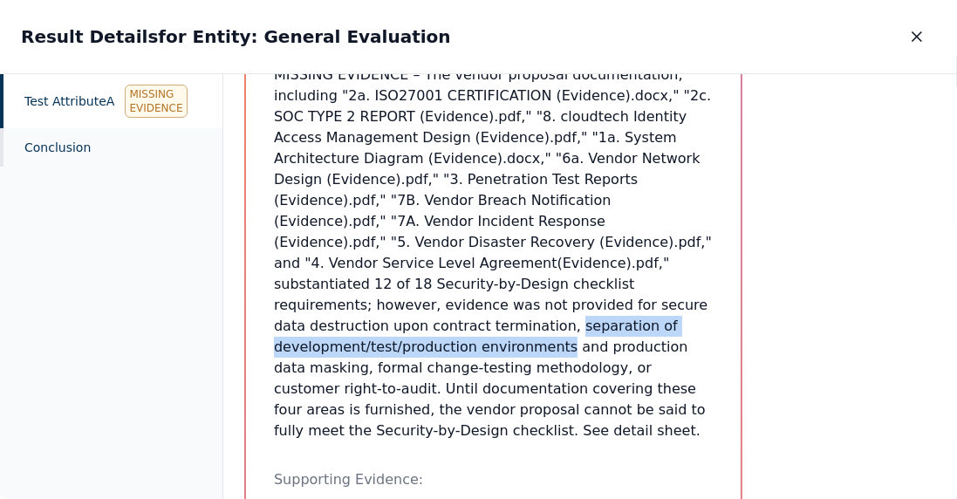
drag, startPoint x: 536, startPoint y: 303, endPoint x: 531, endPoint y: 322, distance: 19.9
click at [531, 322] on p "MISSING EVIDENCE – The vendor proposal documentation, including "2a. ISO27001 C…" at bounding box center [493, 253] width 439 height 377
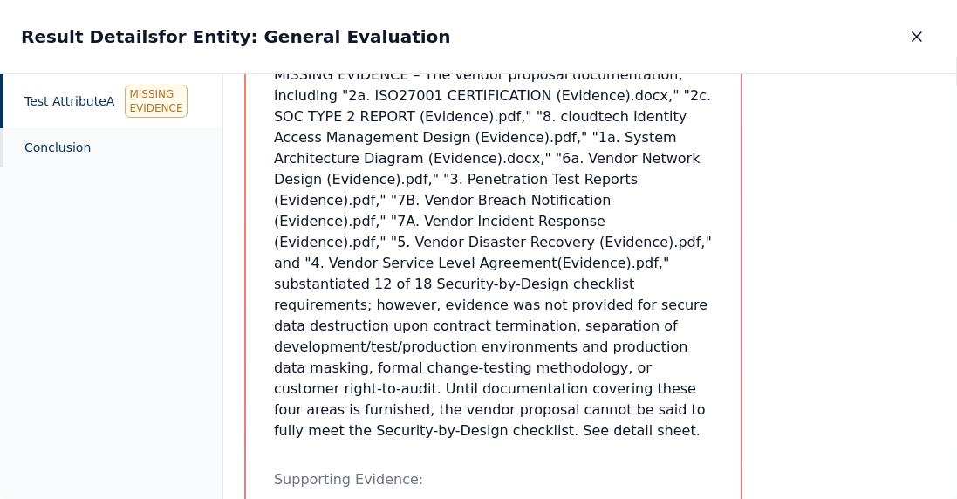
click at [586, 350] on p "MISSING EVIDENCE – The vendor proposal documentation, including "2a. ISO27001 C…" at bounding box center [493, 253] width 439 height 377
drag, startPoint x: 592, startPoint y: 346, endPoint x: 385, endPoint y: 379, distance: 209.3
click at [350, 372] on p "MISSING EVIDENCE – The vendor proposal documentation, including "2a. ISO27001 C…" at bounding box center [493, 253] width 439 height 377
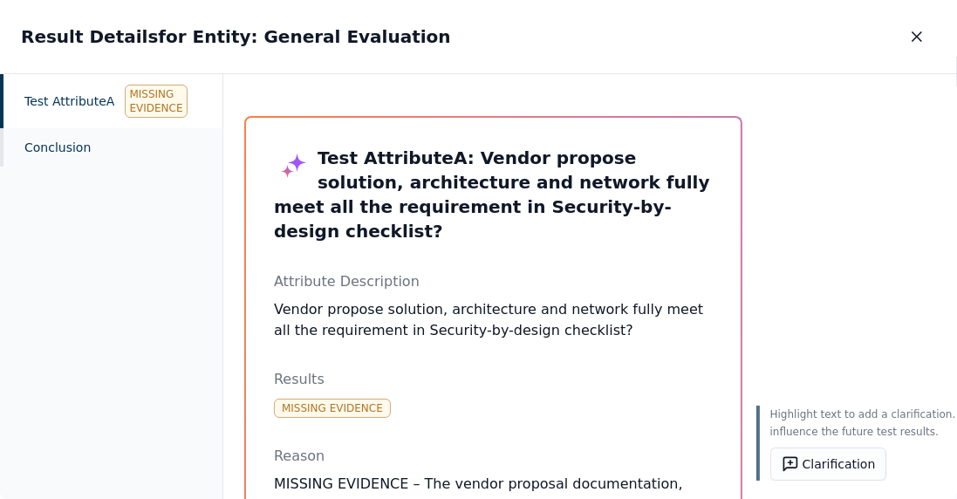
scroll to position [0, 0]
click at [916, 31] on icon "button" at bounding box center [916, 36] width 17 height 17
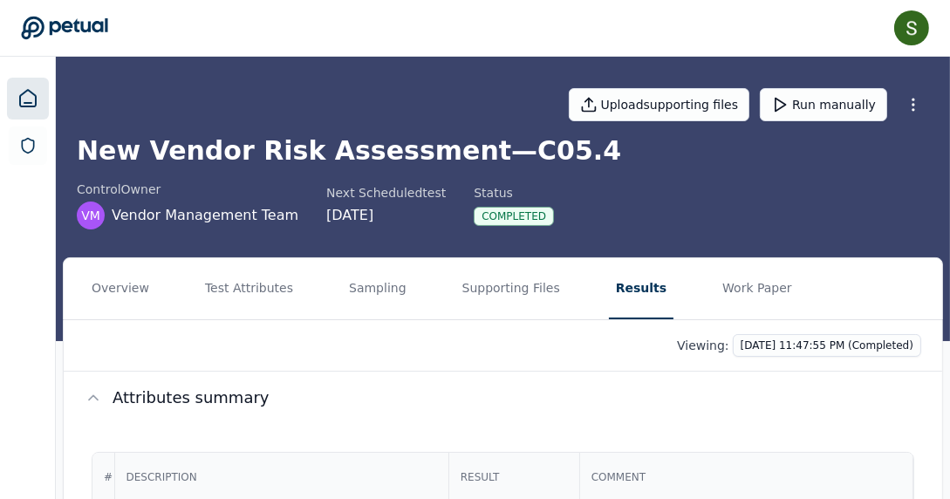
click at [26, 97] on icon at bounding box center [27, 98] width 21 height 21
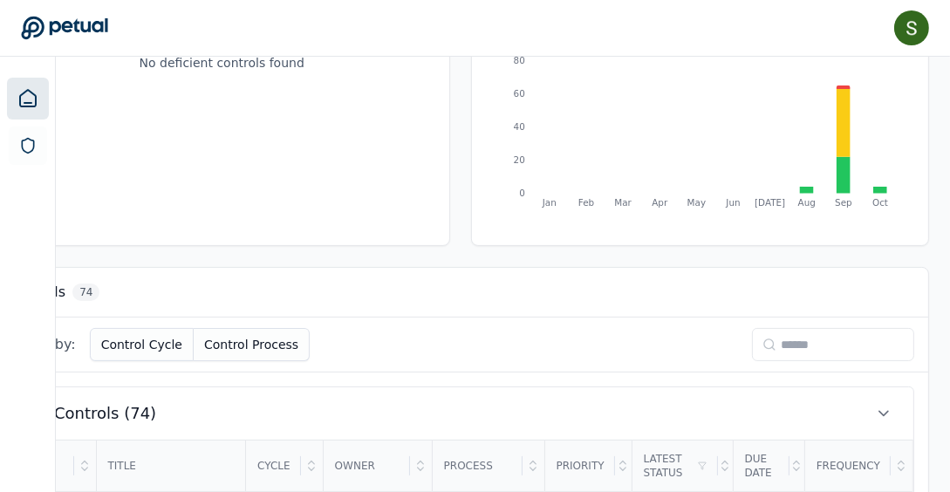
scroll to position [277, 217]
click at [825, 340] on input at bounding box center [833, 344] width 162 height 33
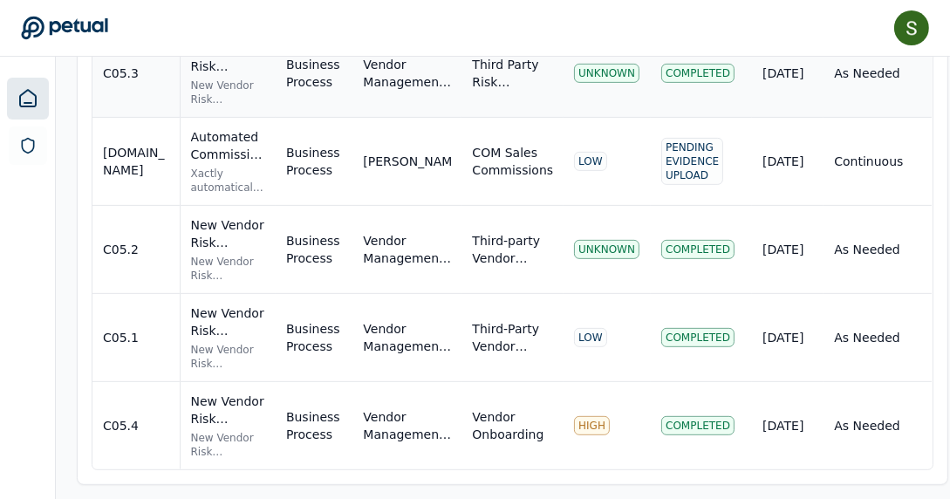
scroll to position [738, 0]
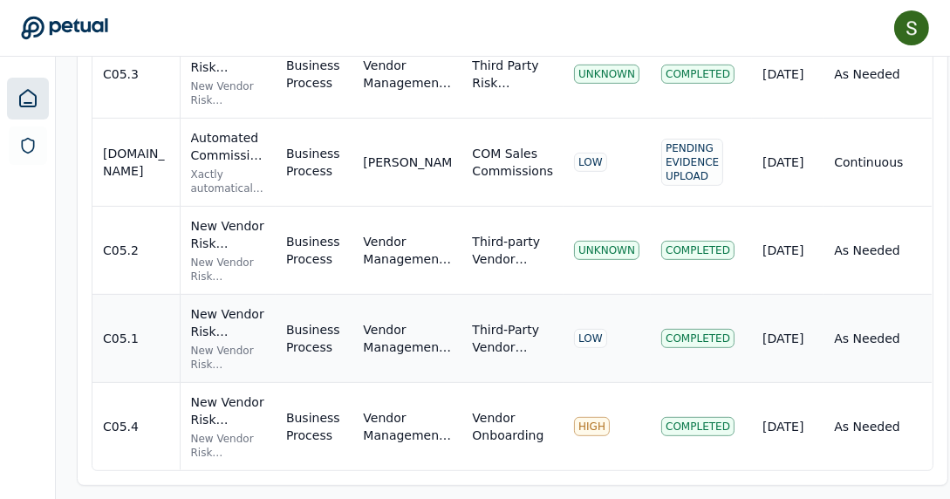
type input "***"
click at [136, 332] on div "C05.1" at bounding box center [136, 338] width 66 height 17
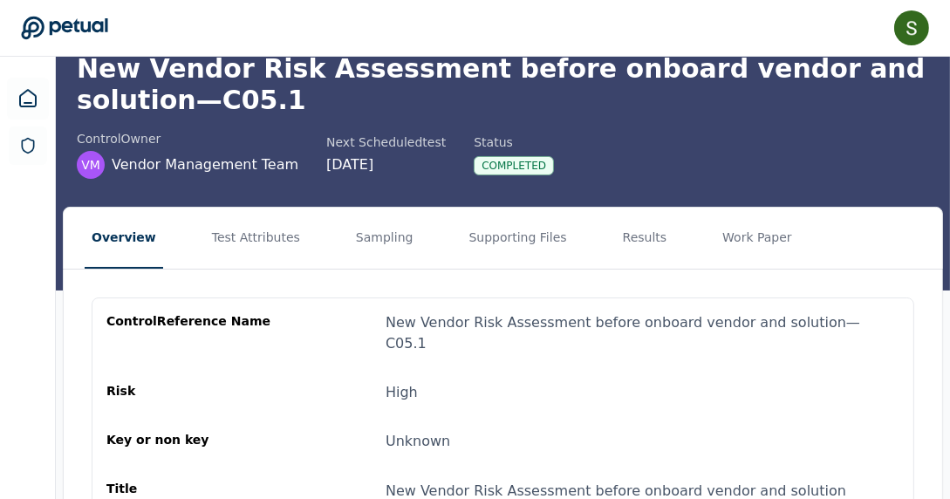
scroll to position [85, 0]
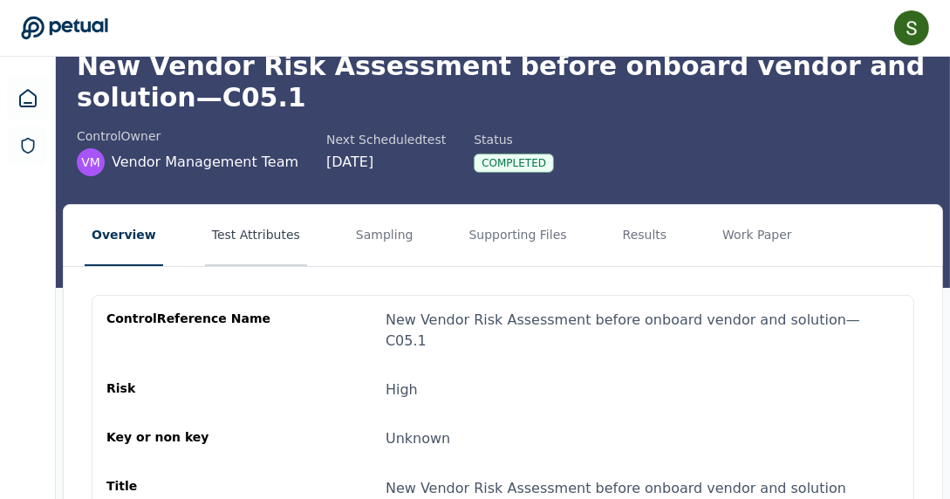
click at [242, 241] on button "Test Attributes" at bounding box center [256, 235] width 102 height 61
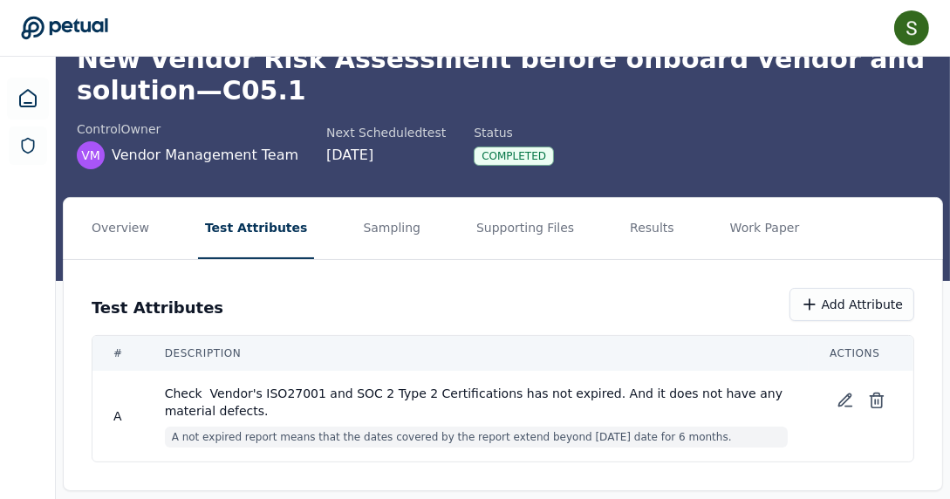
scroll to position [91, 0]
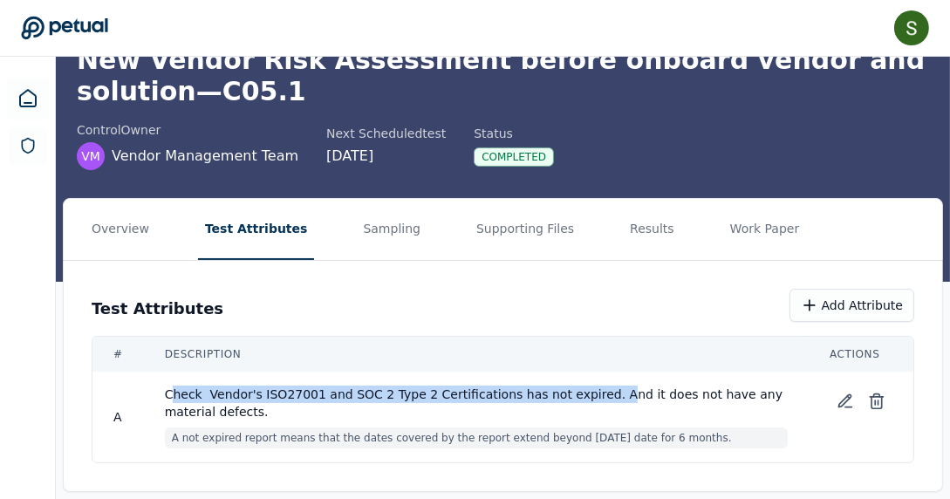
drag, startPoint x: 173, startPoint y: 393, endPoint x: 568, endPoint y: 392, distance: 395.3
click at [572, 393] on span "Check Vendor's ISO27001 and SOC 2 Type 2 Certifications has not expired. And it…" at bounding box center [476, 403] width 623 height 35
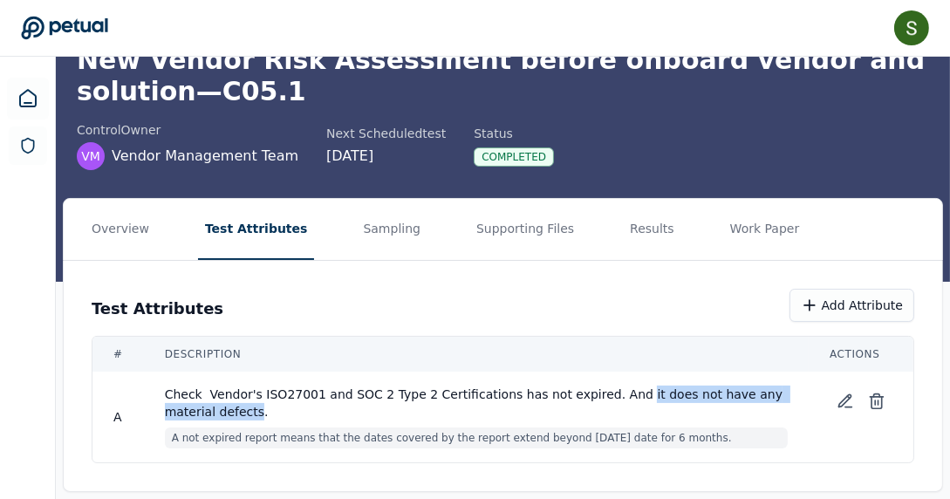
drag, startPoint x: 586, startPoint y: 392, endPoint x: 778, endPoint y: 392, distance: 192.8
click at [778, 392] on span "Check Vendor's ISO27001 and SOC 2 Type 2 Certifications has not expired. And it…" at bounding box center [476, 403] width 623 height 35
click at [480, 226] on button "Supporting Files" at bounding box center [525, 229] width 112 height 61
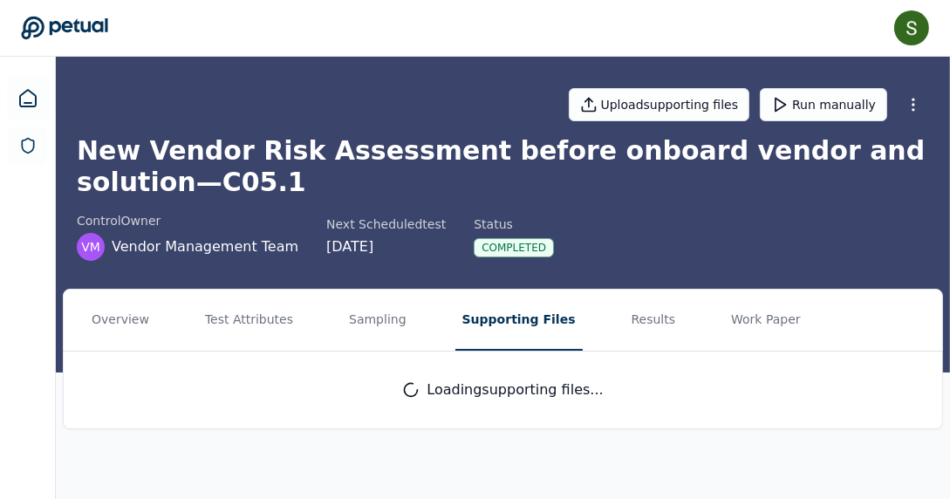
scroll to position [0, 0]
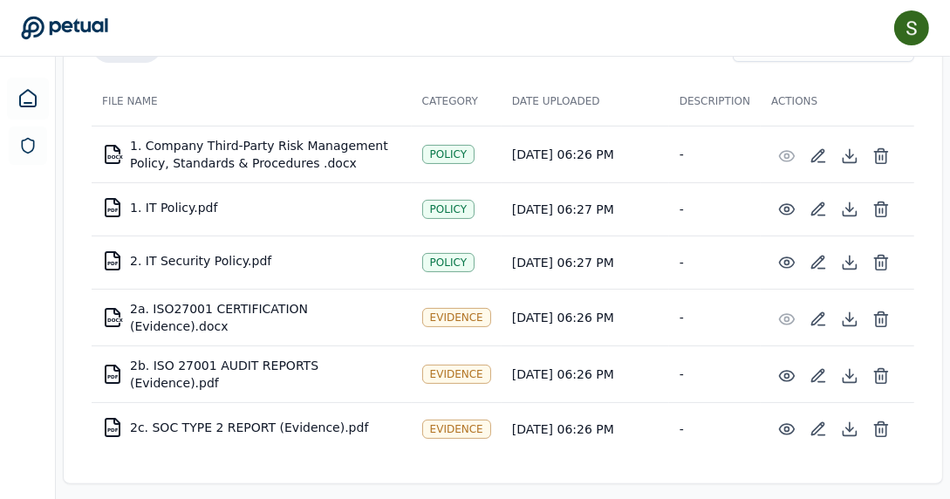
scroll to position [332, 0]
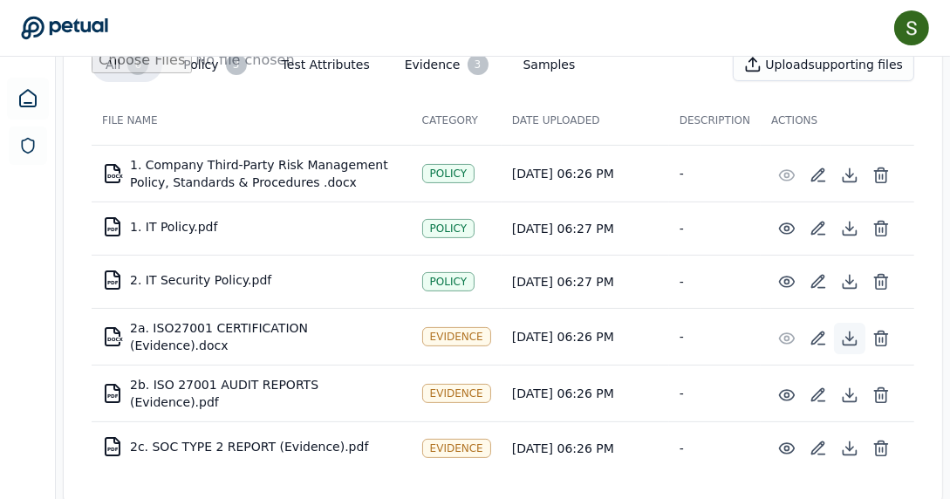
click at [853, 337] on icon at bounding box center [849, 338] width 7 height 3
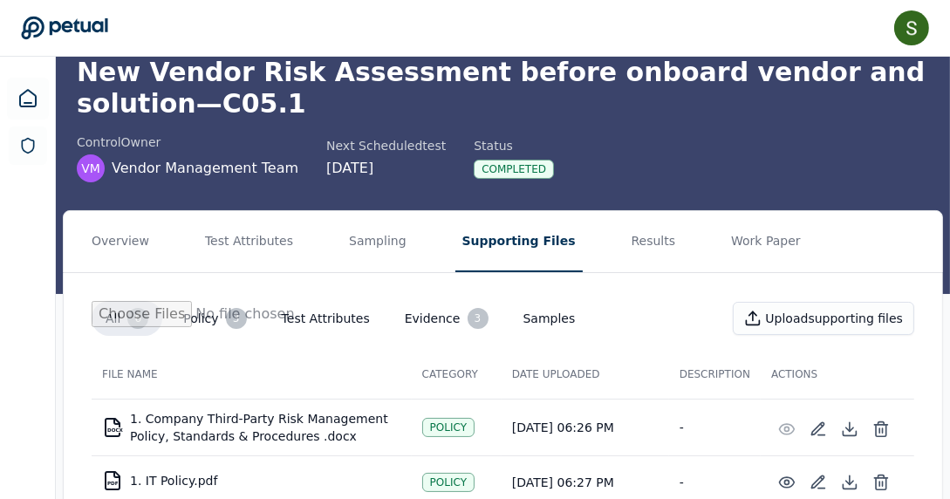
scroll to position [79, 0]
click at [625, 242] on button "Results" at bounding box center [654, 241] width 58 height 61
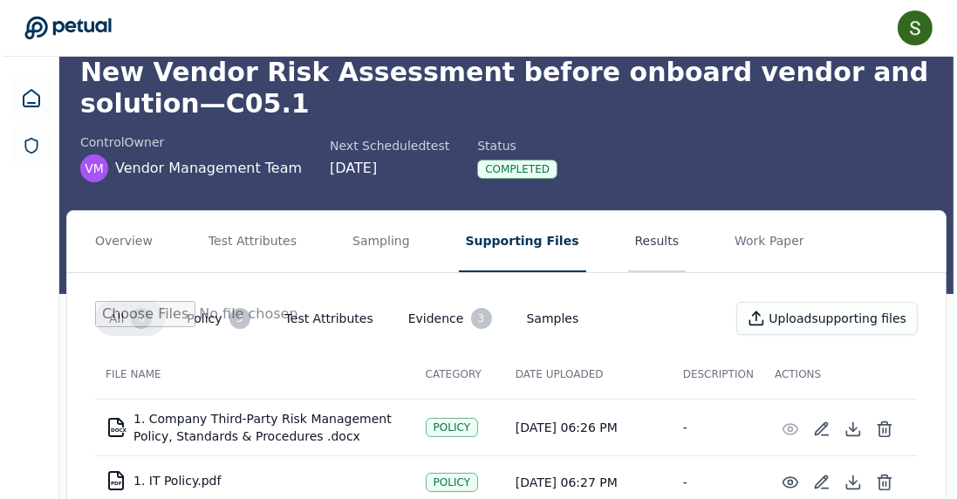
scroll to position [0, 0]
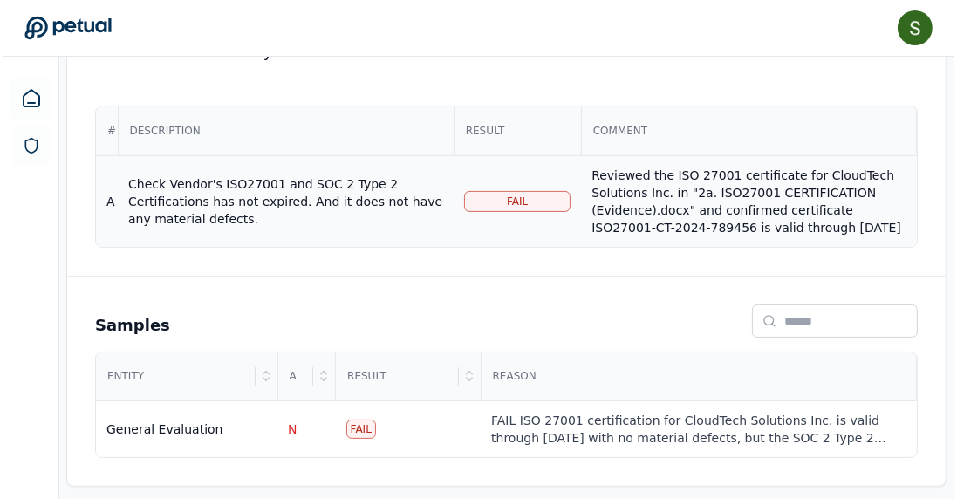
scroll to position [378, 0]
click at [635, 198] on div "Reviewed the ISO 27001 certificate for CloudTech Solutions Inc. in "2a. ISO2700…" at bounding box center [745, 263] width 314 height 192
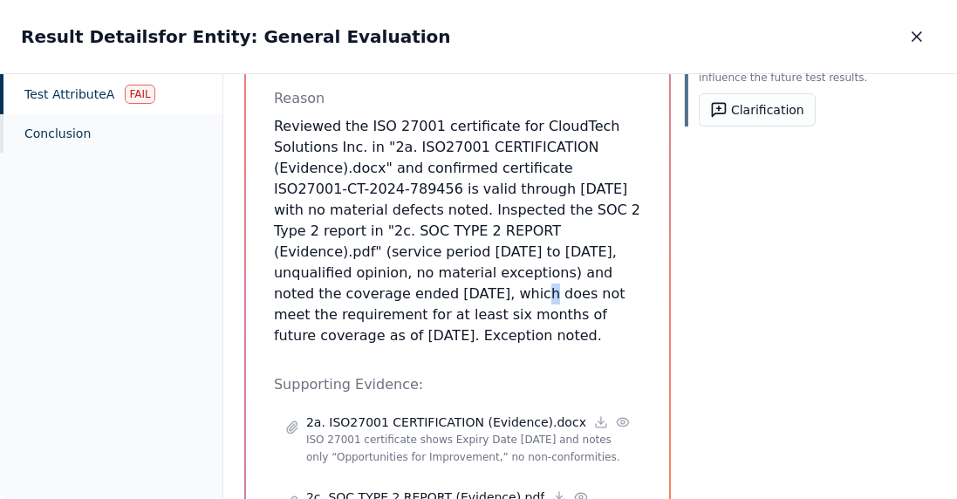
scroll to position [377, 0]
drag, startPoint x: 459, startPoint y: 253, endPoint x: 537, endPoint y: 254, distance: 77.7
click at [537, 254] on p "Reviewed the ISO 27001 certificate for CloudTech Solutions Inc. in "2a. ISO2700…" at bounding box center [457, 231] width 367 height 230
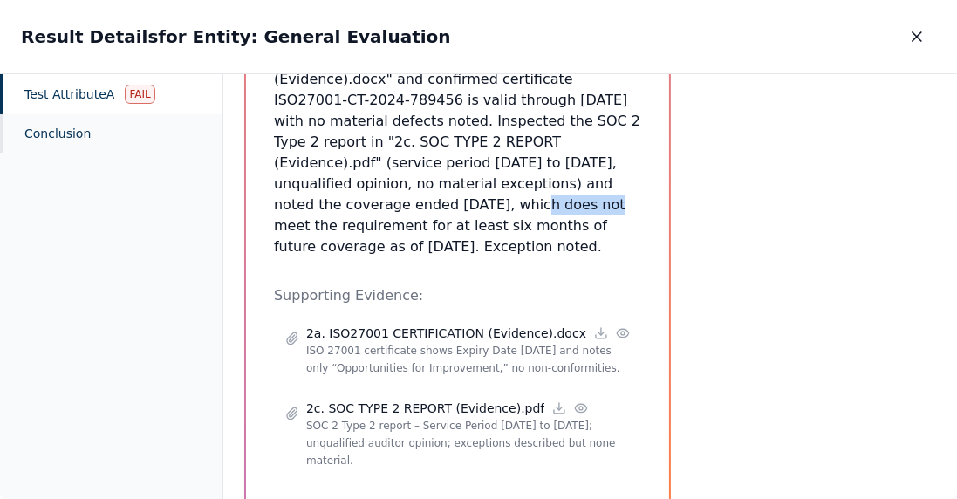
scroll to position [467, 0]
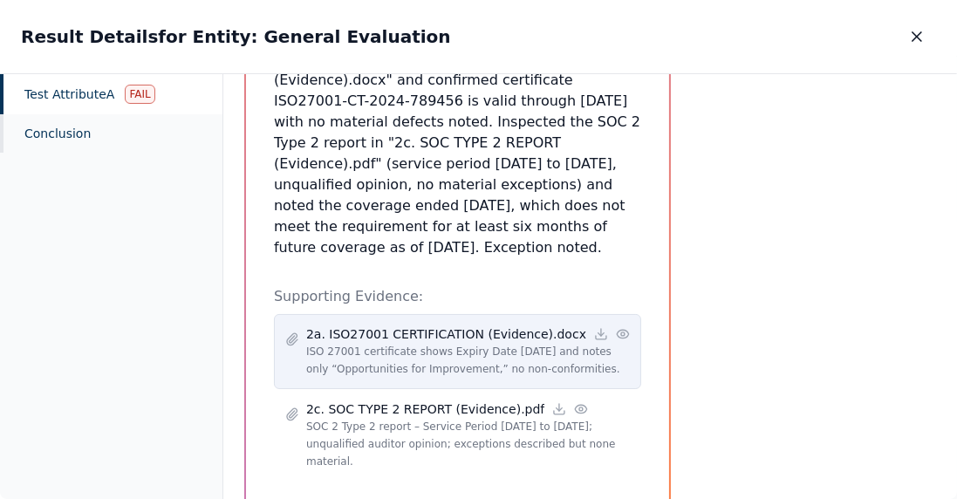
click at [377, 325] on p "2a. ISO27001 CERTIFICATION (Evidence).docx" at bounding box center [446, 333] width 280 height 17
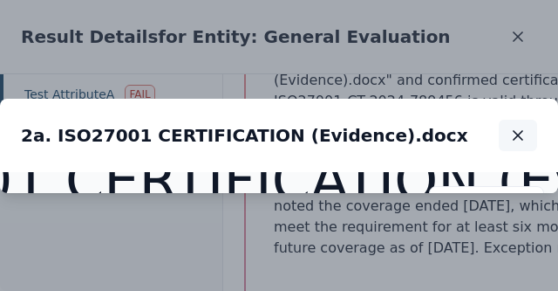
click at [517, 131] on icon "button" at bounding box center [518, 135] width 9 height 9
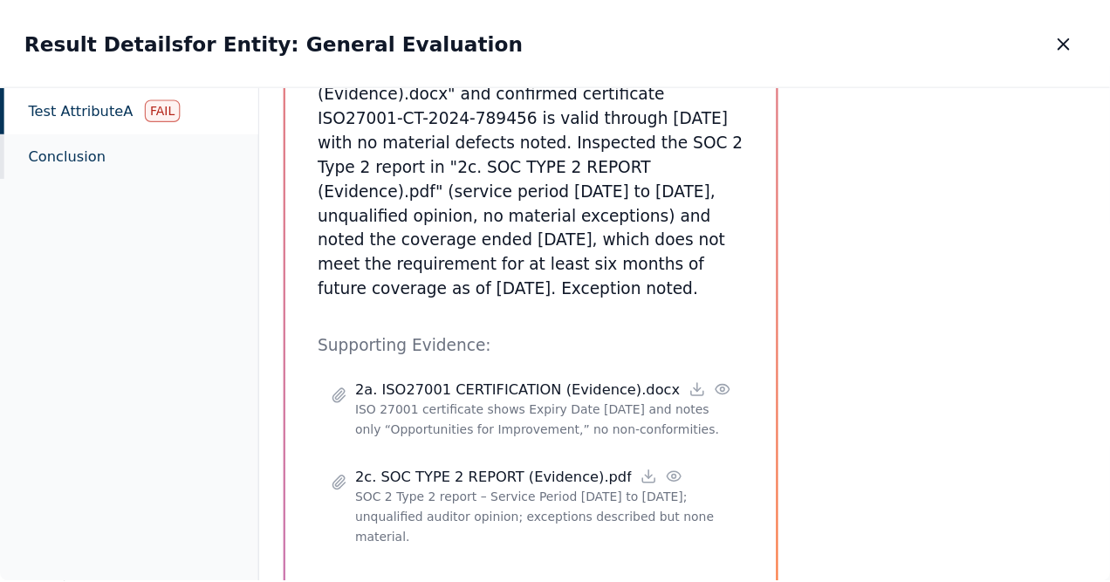
scroll to position [298, 0]
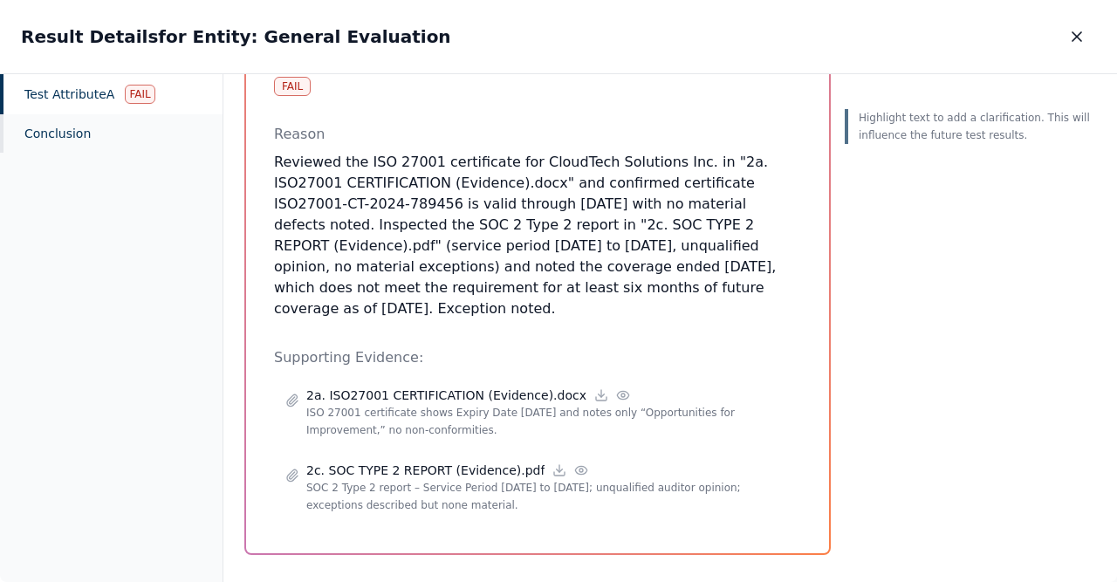
drag, startPoint x: 1080, startPoint y: 31, endPoint x: 1051, endPoint y: 54, distance: 37.3
click at [1079, 31] on icon "button" at bounding box center [1076, 36] width 17 height 17
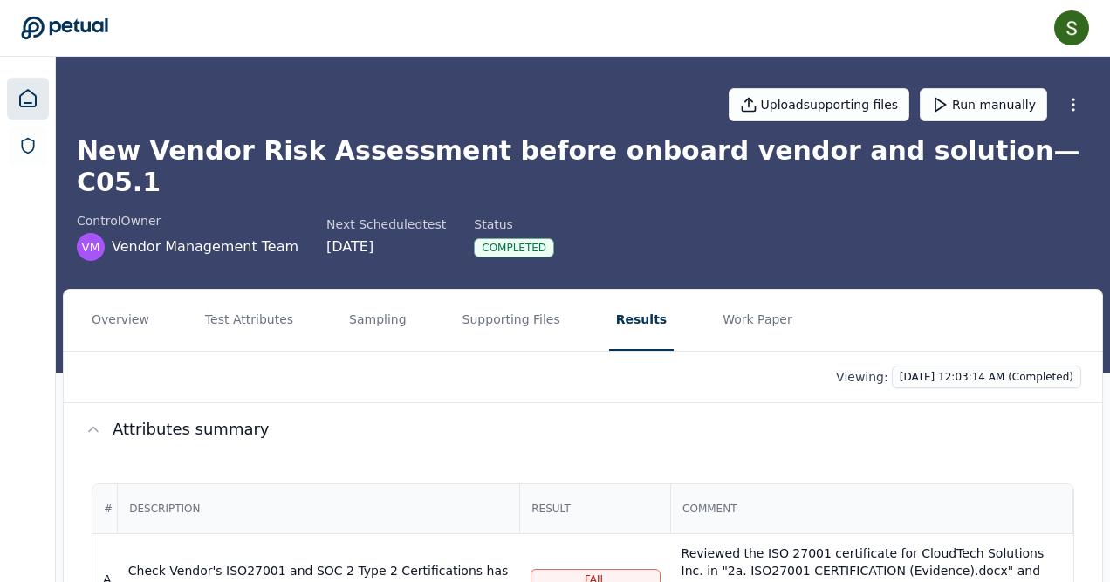
click at [31, 97] on icon at bounding box center [27, 98] width 21 height 21
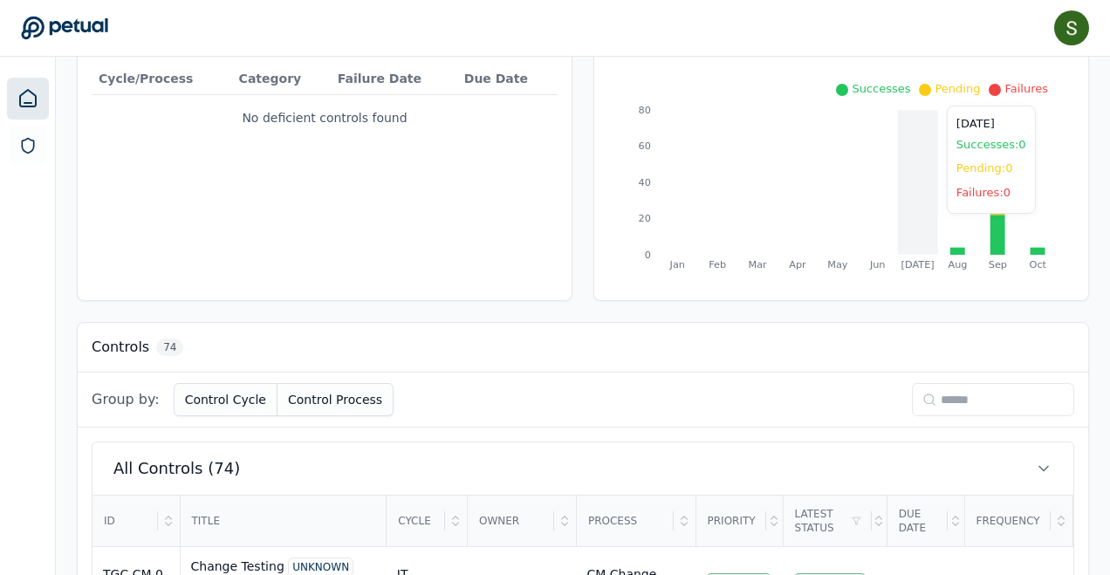
scroll to position [222, 58]
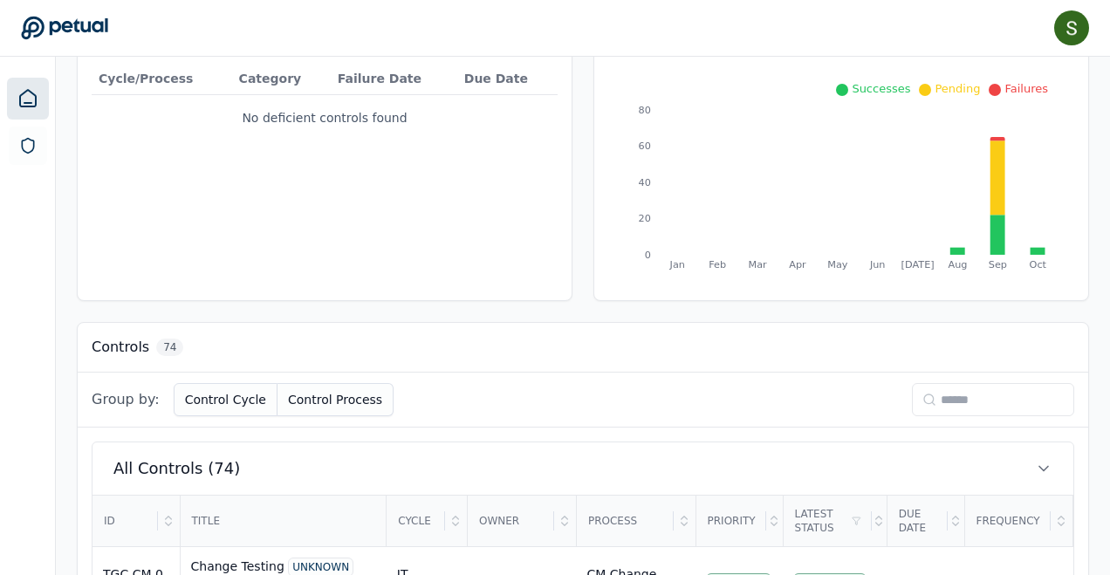
click at [957, 395] on input at bounding box center [993, 399] width 162 height 33
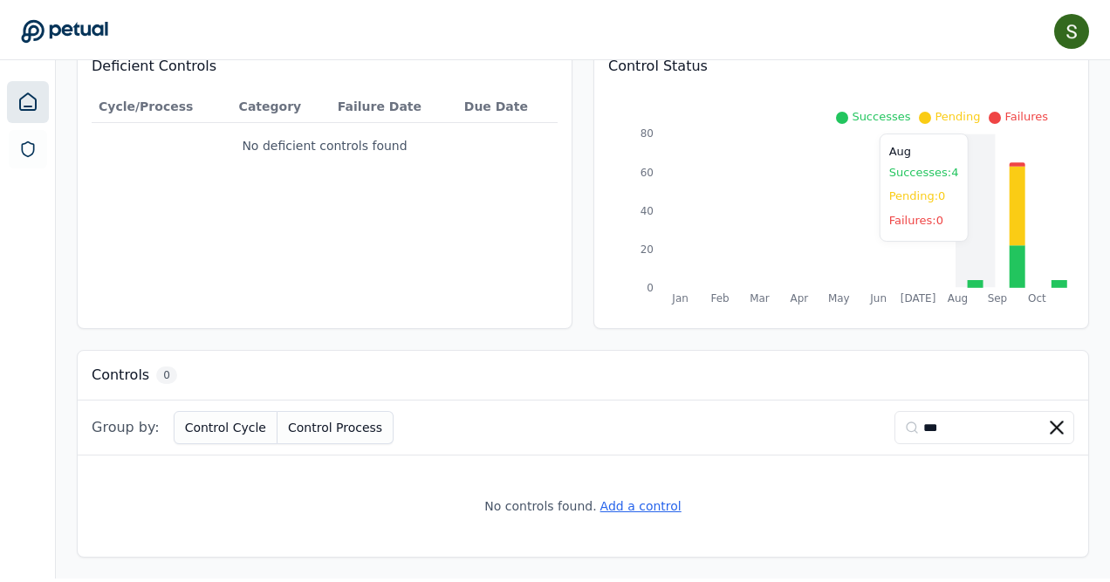
scroll to position [187, 0]
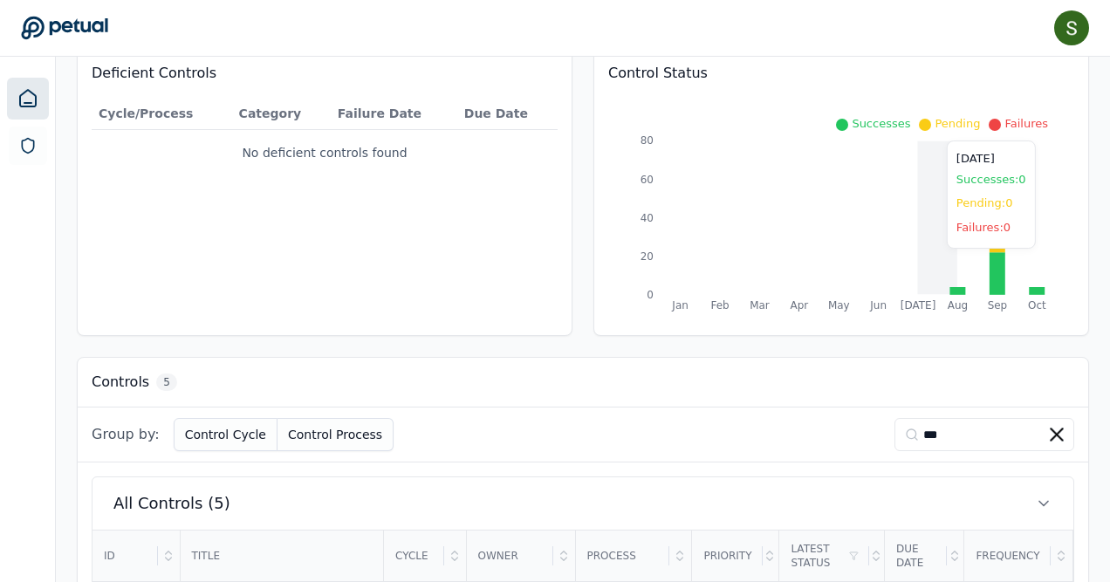
type input "***"
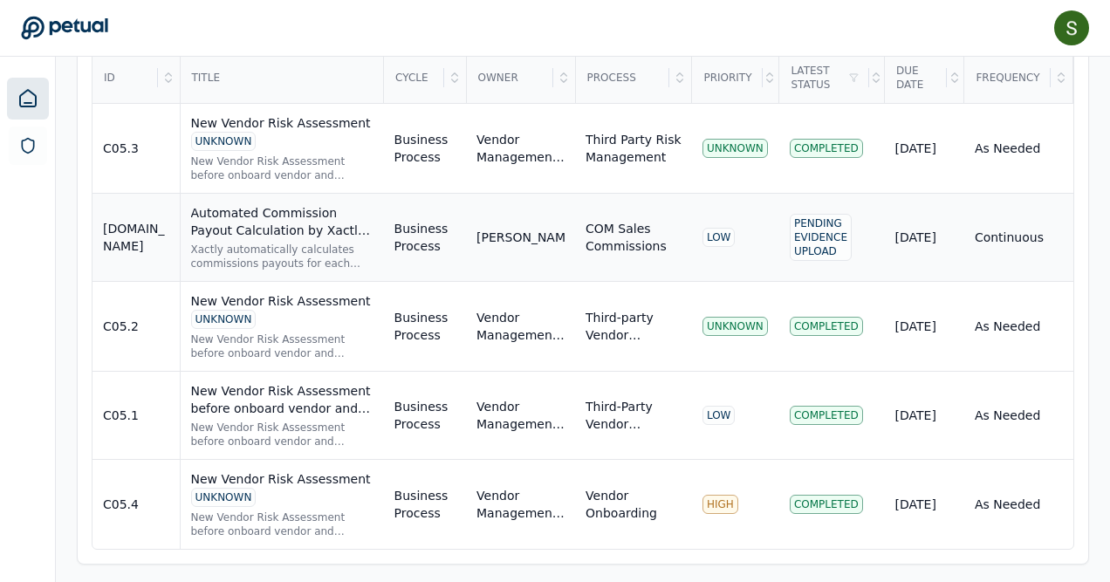
scroll to position [665, 0]
click at [266, 148] on div "New Vendor Risk Assessment UNKNOWN New Vendor Risk Assessment before onboard ve…" at bounding box center [282, 148] width 182 height 68
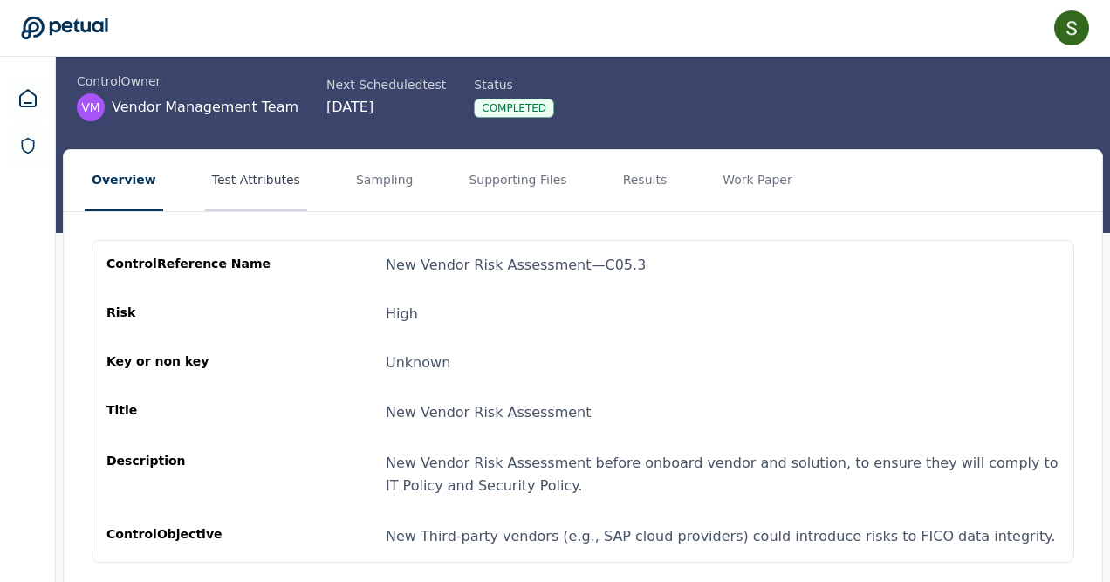
scroll to position [113, 0]
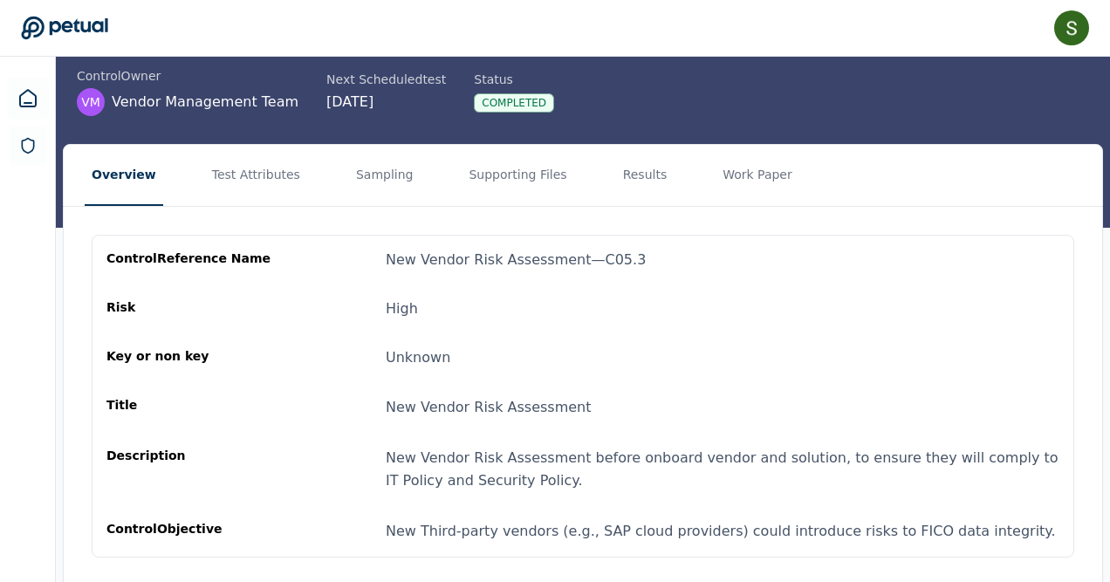
click at [223, 168] on button "Test Attributes" at bounding box center [256, 175] width 102 height 61
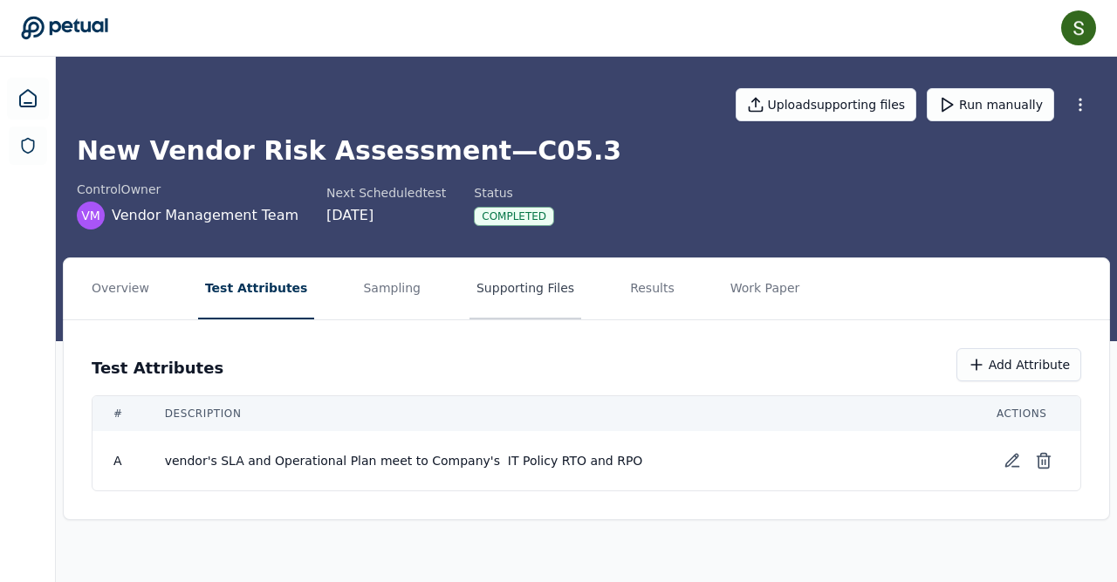
click at [475, 281] on button "Supporting Files" at bounding box center [525, 288] width 112 height 61
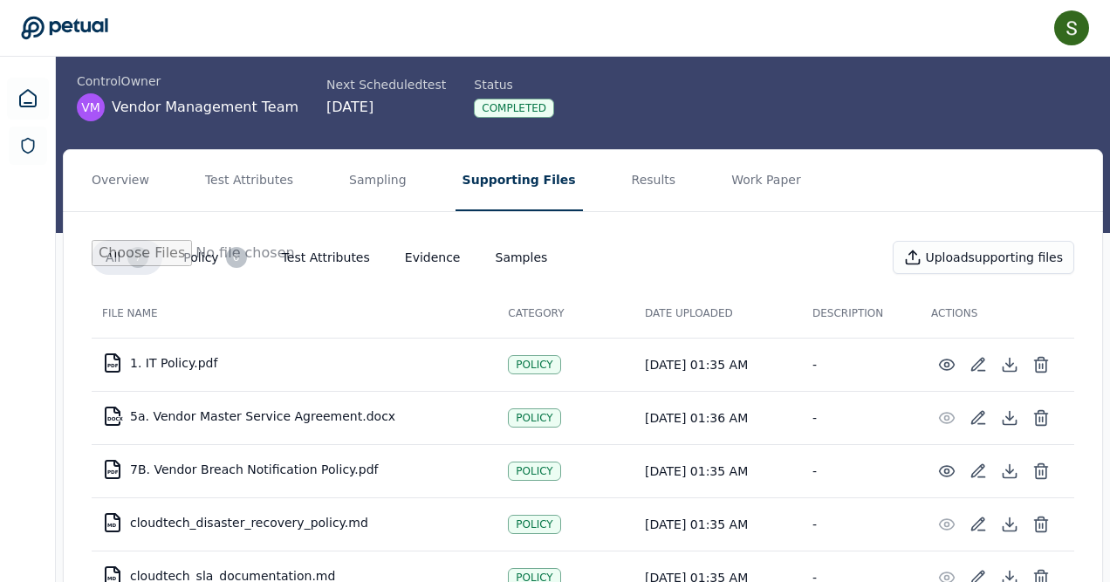
scroll to position [106, 0]
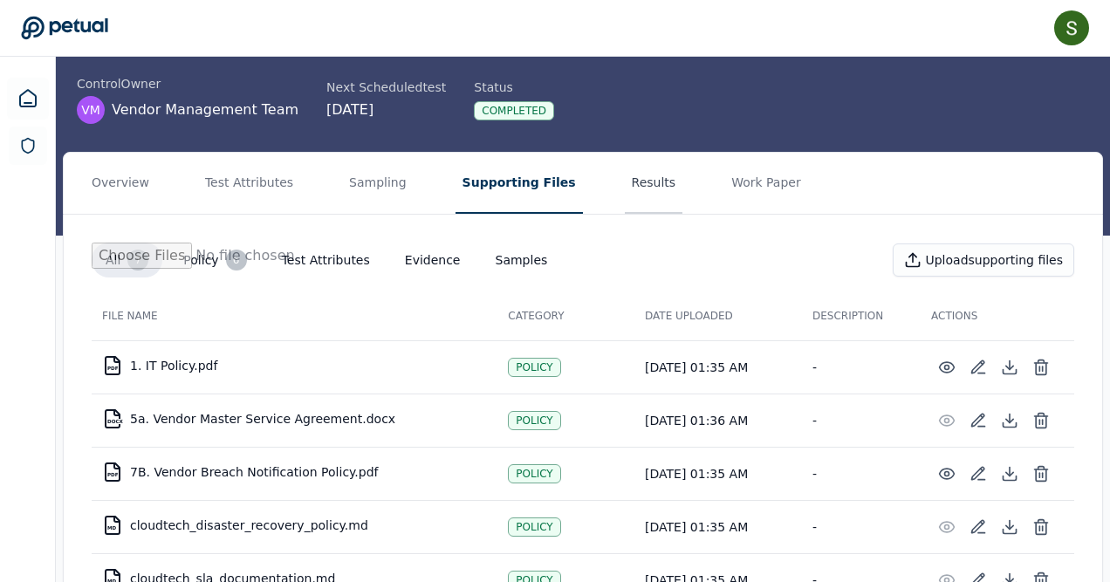
click at [625, 178] on button "Results" at bounding box center [654, 183] width 58 height 61
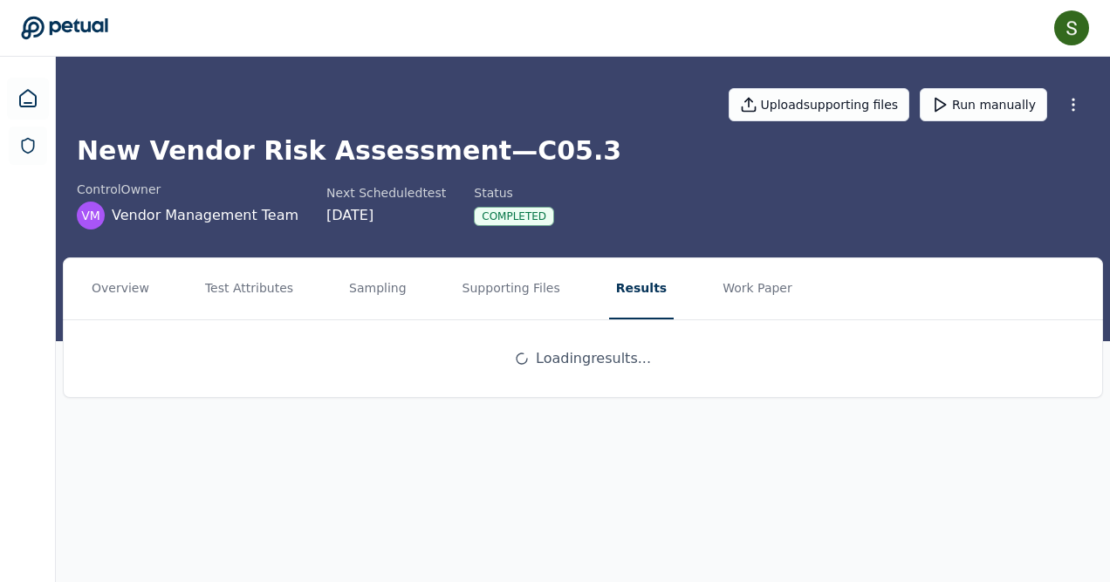
scroll to position [0, 0]
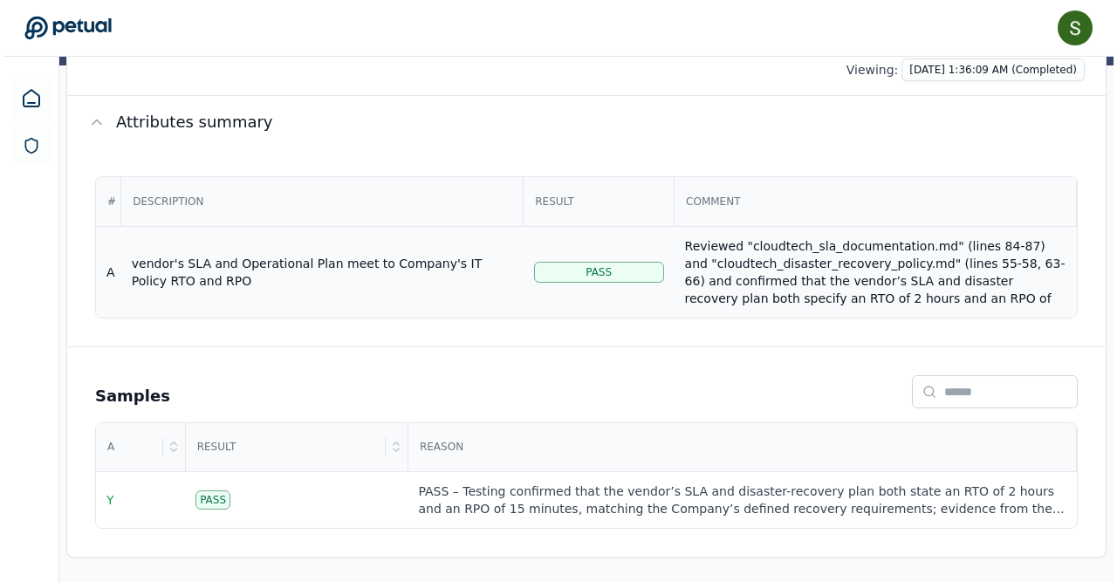
scroll to position [276, 0]
click at [809, 267] on div "Reviewed "cloudtech_sla_documentation.md" (lines 84-87) and "cloudtech_disaster…" at bounding box center [872, 298] width 381 height 122
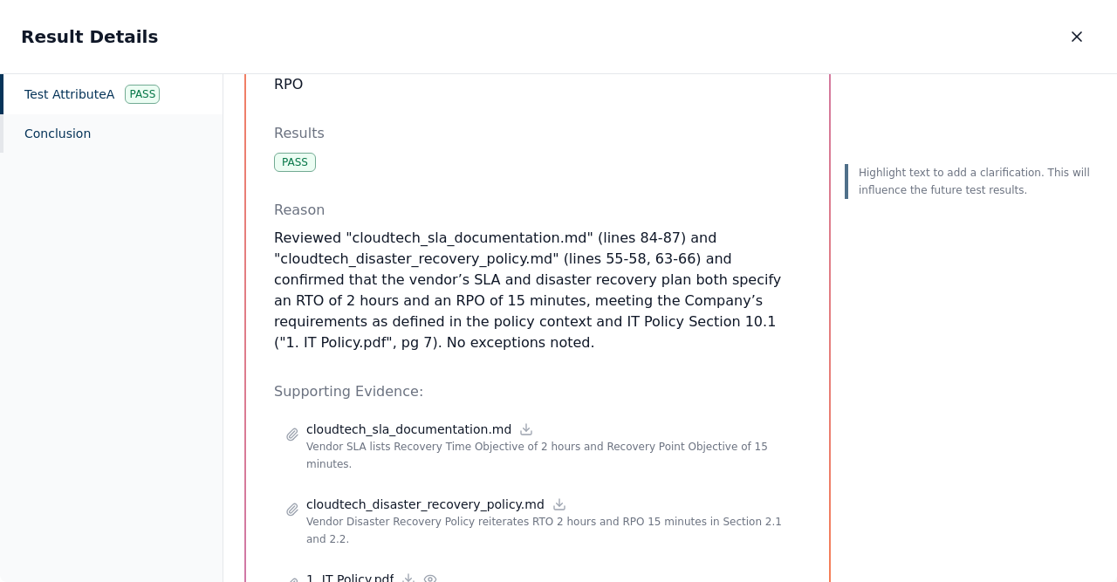
scroll to position [199, 0]
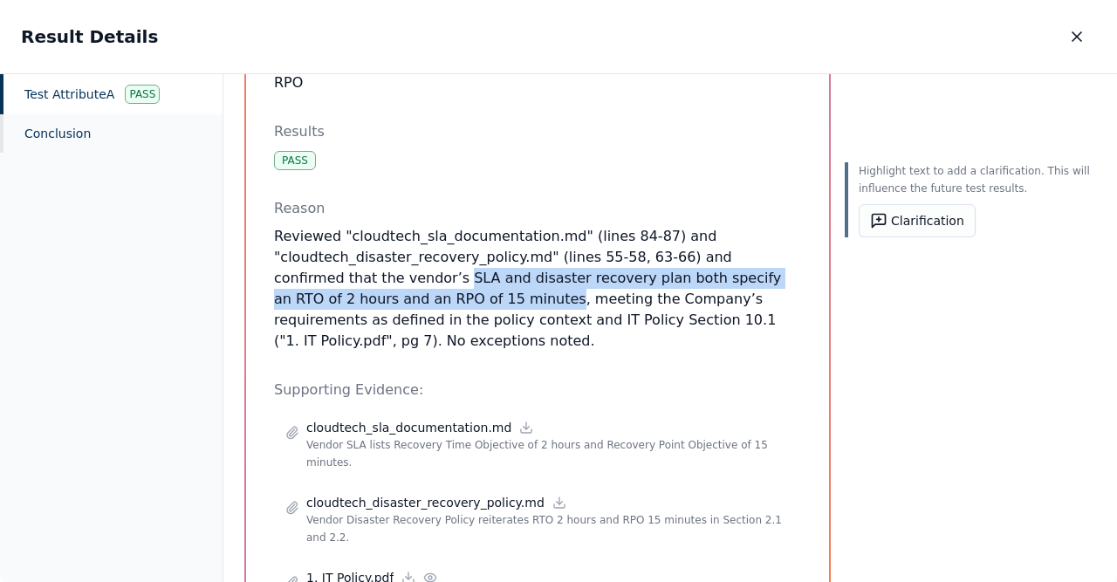
drag, startPoint x: 327, startPoint y: 260, endPoint x: 371, endPoint y: 286, distance: 50.9
click at [338, 284] on p "Reviewed "cloudtech_sla_documentation.md" (lines 84-87) and "cloudtech_disaster…" at bounding box center [537, 289] width 527 height 126
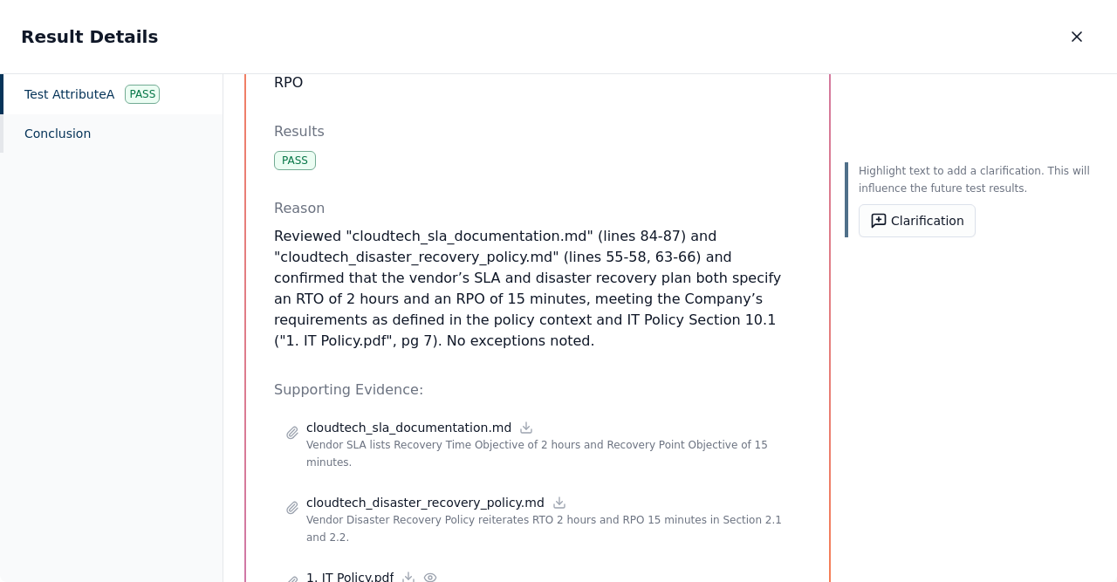
click at [431, 288] on p "Reviewed "cloudtech_sla_documentation.md" (lines 84-87) and "cloudtech_disaster…" at bounding box center [537, 289] width 527 height 126
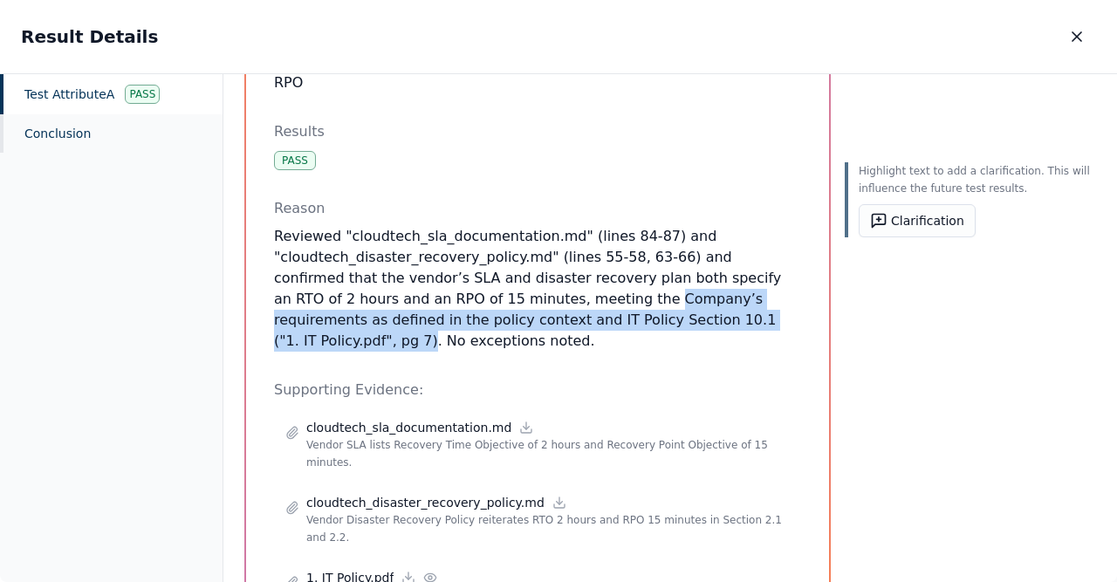
drag, startPoint x: 421, startPoint y: 279, endPoint x: 594, endPoint y: 272, distance: 172.9
click at [541, 304] on p "Reviewed "cloudtech_sla_documentation.md" (lines 84-87) and "cloudtech_disaster…" at bounding box center [537, 289] width 527 height 126
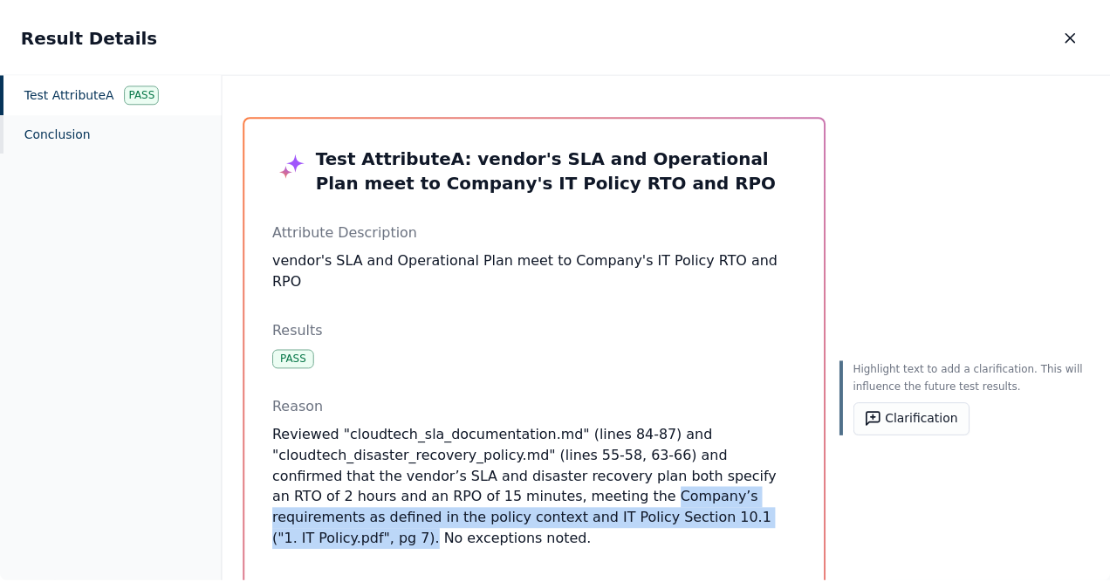
scroll to position [0, 0]
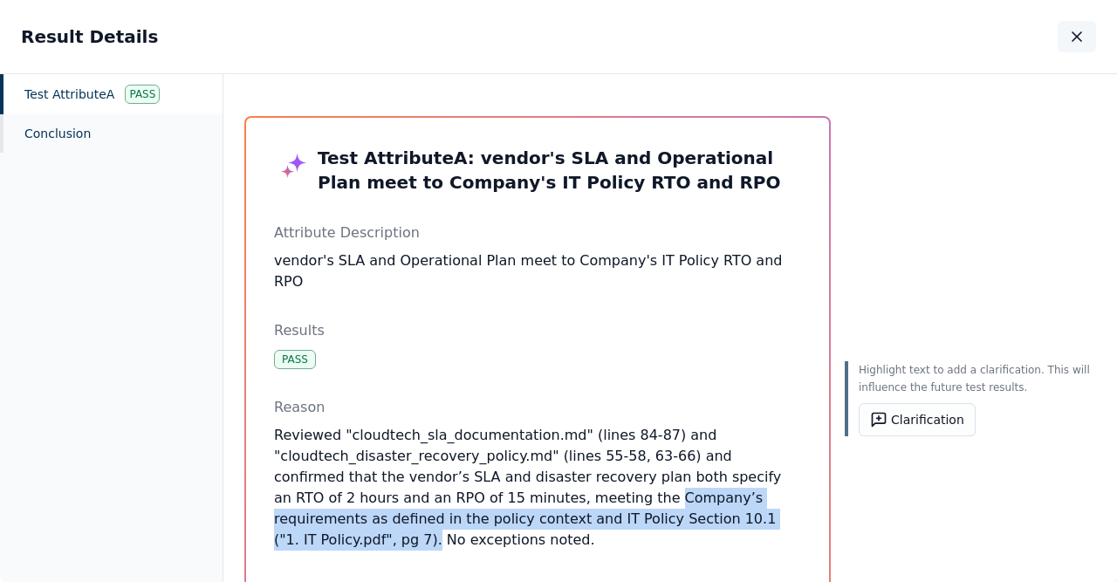
click at [1078, 32] on icon "button" at bounding box center [1076, 36] width 17 height 17
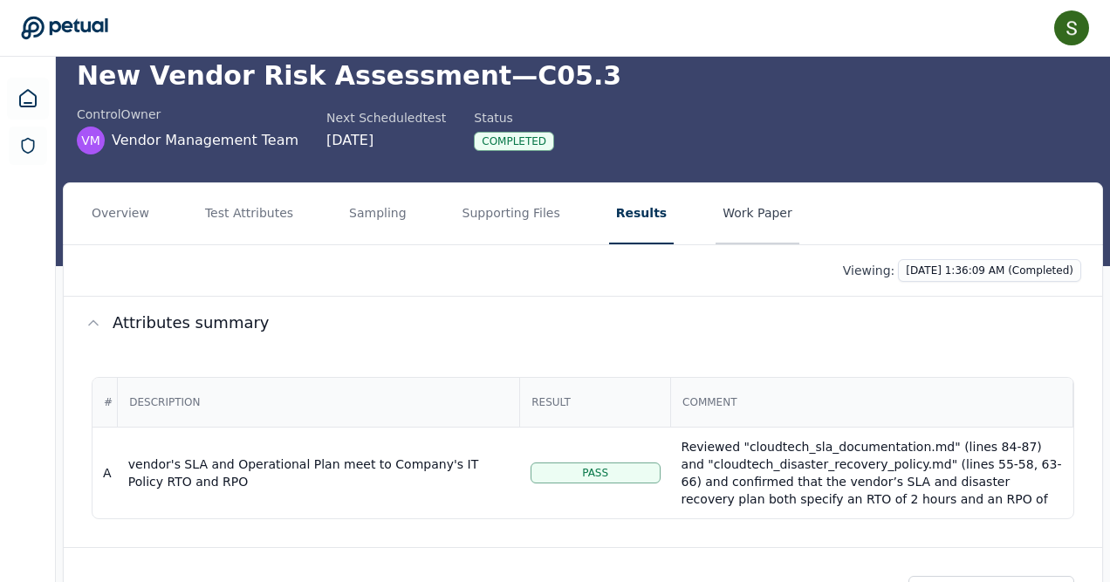
scroll to position [73, 0]
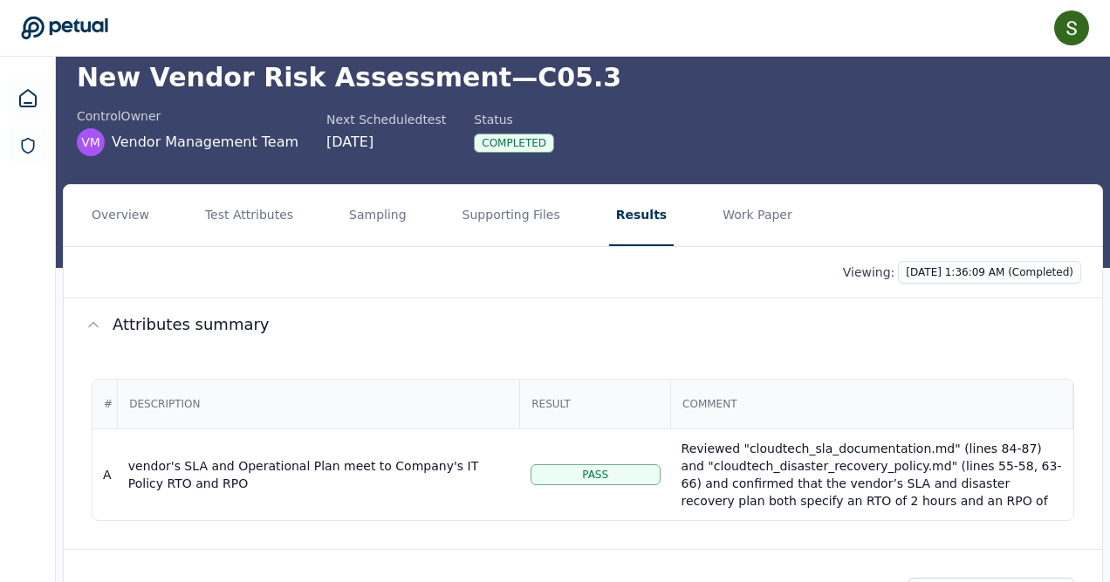
click at [716, 211] on button "Work Paper" at bounding box center [758, 215] width 84 height 61
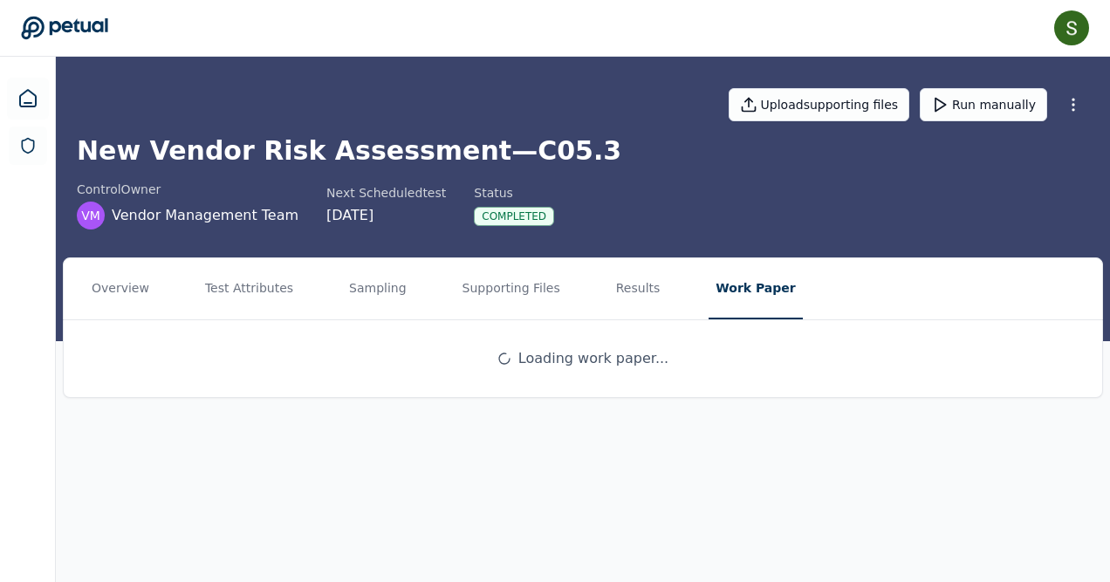
scroll to position [0, 0]
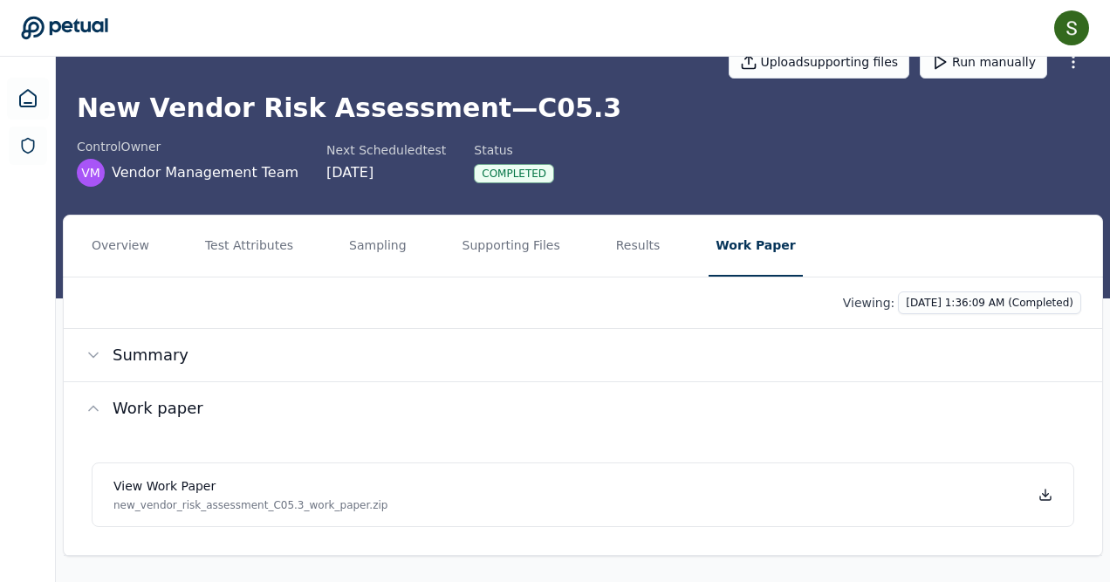
scroll to position [42, 0]
